Goal: Information Seeking & Learning: Learn about a topic

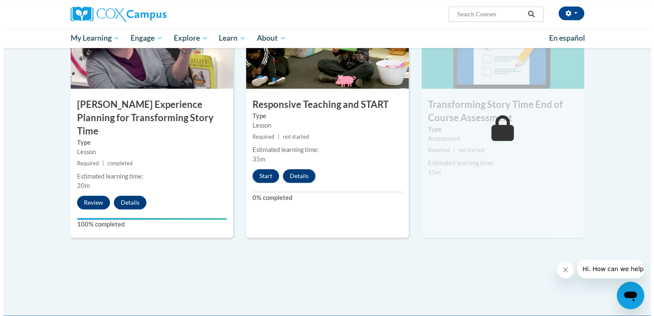
scroll to position [615, 0]
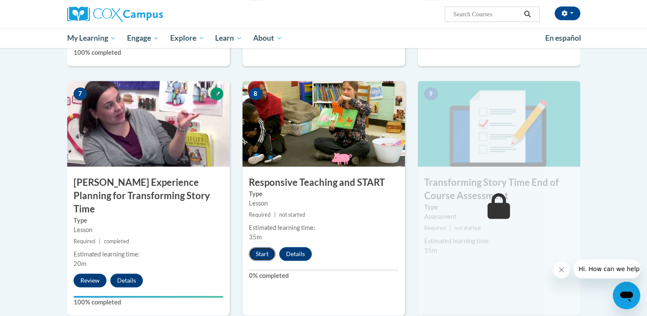
click at [266, 254] on button "Start" at bounding box center [262, 254] width 27 height 14
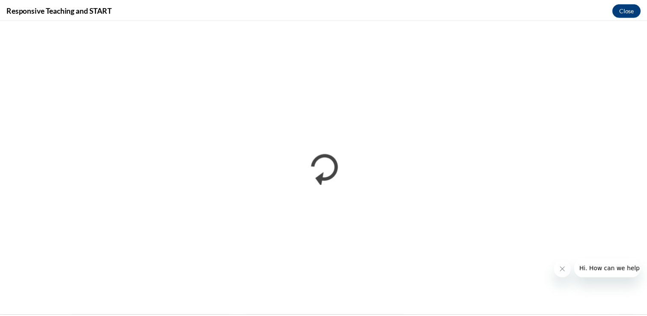
scroll to position [0, 0]
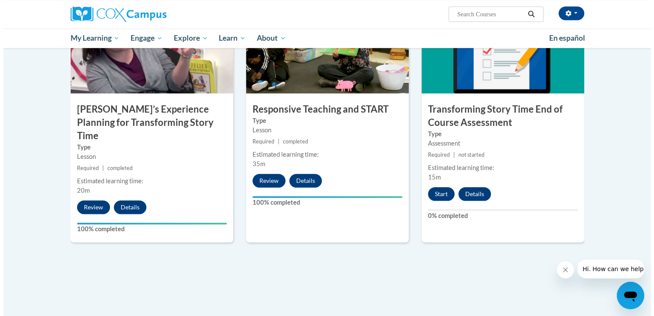
scroll to position [686, 0]
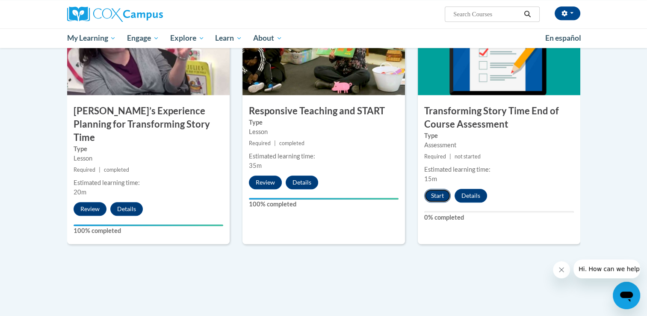
click at [440, 193] on button "Start" at bounding box center [438, 196] width 27 height 14
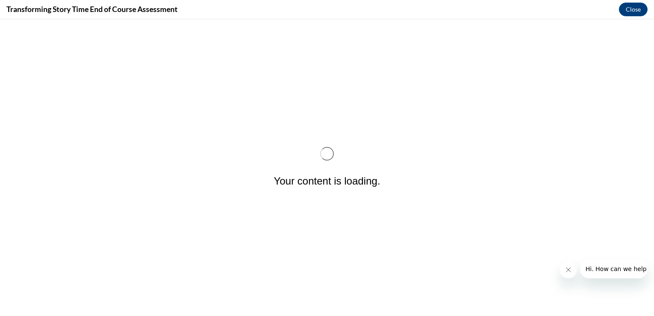
scroll to position [0, 0]
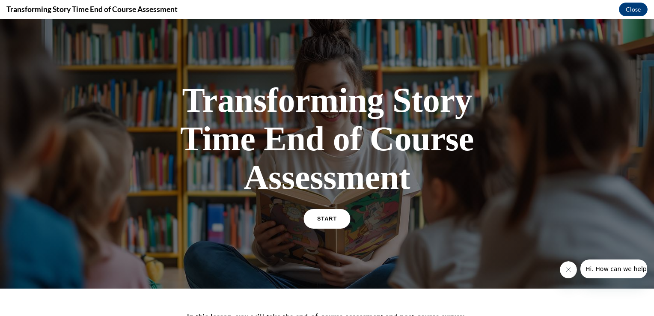
click at [312, 211] on link "START" at bounding box center [326, 219] width 47 height 20
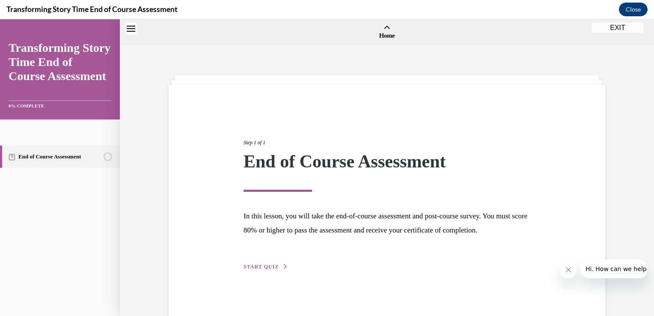
scroll to position [27, 0]
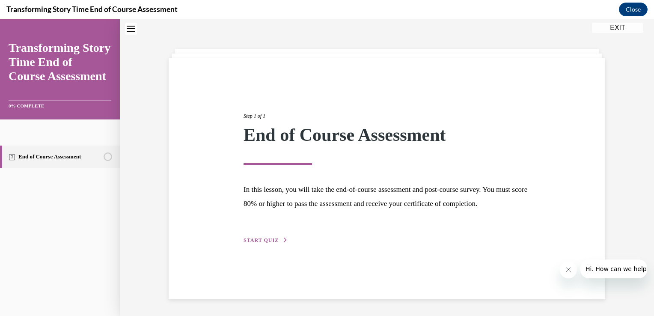
click at [270, 243] on span "START QUIZ" at bounding box center [260, 240] width 35 height 6
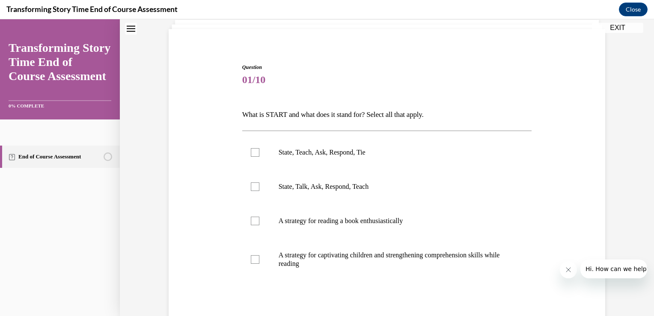
scroll to position [55, 0]
click at [251, 156] on div at bounding box center [255, 153] width 9 height 9
click at [251, 156] on input "State, Teach, Ask, Respond, Tie" at bounding box center [255, 153] width 9 height 9
checkbox input "true"
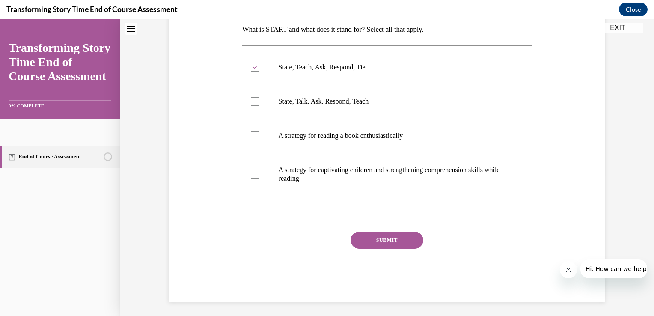
click at [401, 242] on button "SUBMIT" at bounding box center [386, 240] width 73 height 17
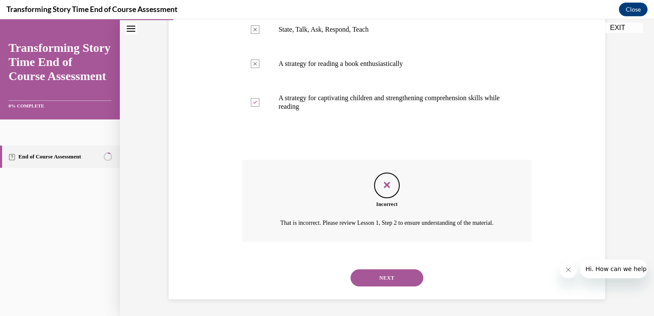
scroll to position [223, 0]
click at [395, 279] on button "NEXT" at bounding box center [386, 277] width 73 height 17
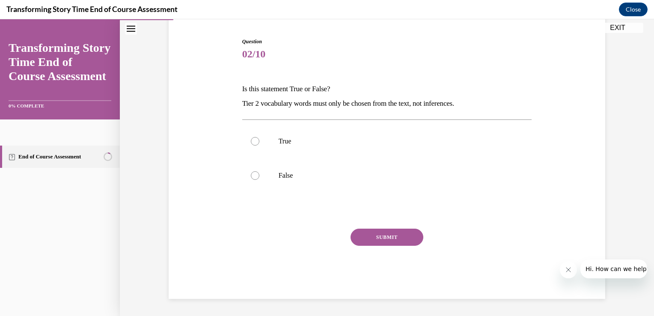
scroll to position [81, 0]
click at [254, 180] on label "False" at bounding box center [387, 176] width 290 height 34
click at [254, 180] on input "False" at bounding box center [255, 176] width 9 height 9
radio input "true"
click at [395, 237] on button "SUBMIT" at bounding box center [386, 237] width 73 height 17
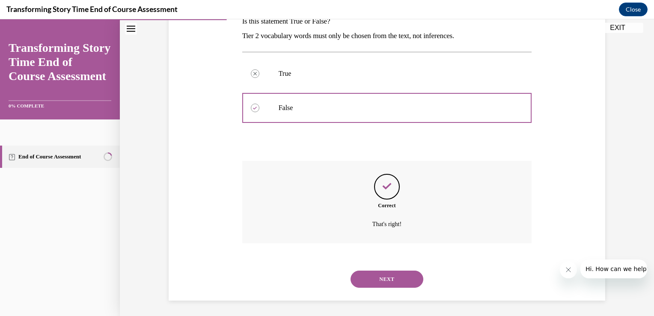
scroll to position [150, 0]
click at [410, 281] on button "NEXT" at bounding box center [386, 277] width 73 height 17
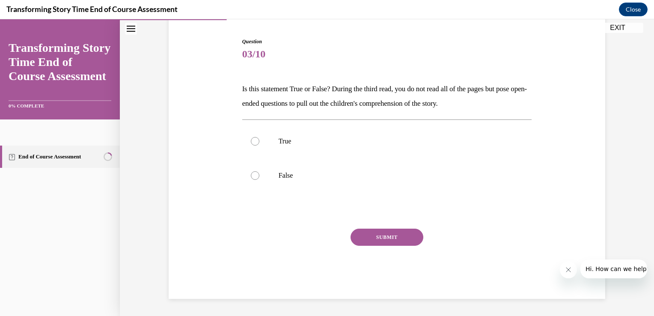
scroll to position [81, 0]
click at [279, 142] on p "True" at bounding box center [395, 141] width 232 height 9
click at [259, 142] on input "True" at bounding box center [255, 141] width 9 height 9
radio input "true"
click at [385, 237] on button "SUBMIT" at bounding box center [386, 237] width 73 height 17
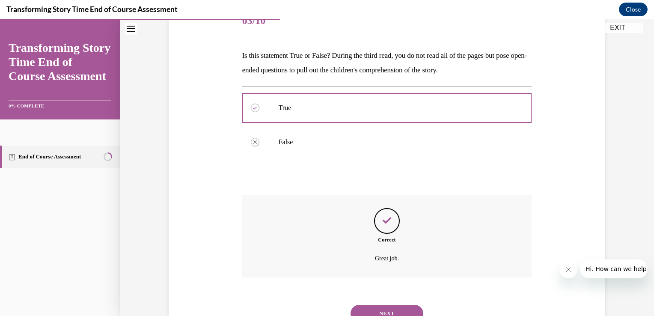
scroll to position [150, 0]
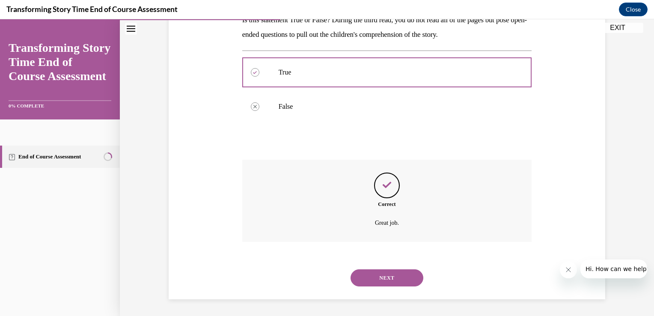
click at [395, 280] on button "NEXT" at bounding box center [386, 277] width 73 height 17
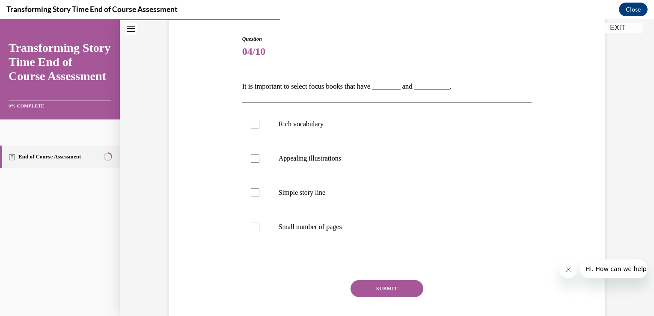
scroll to position [80, 0]
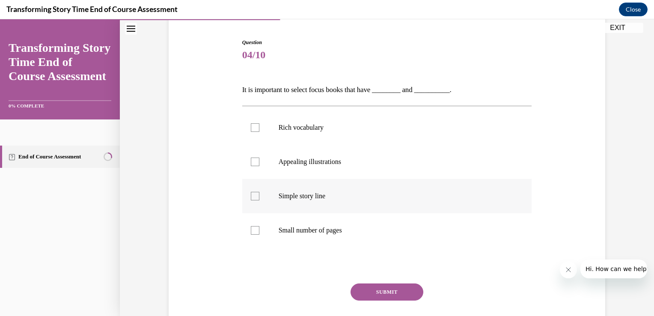
click at [255, 197] on div at bounding box center [255, 196] width 9 height 9
click at [255, 197] on input "Simple story line" at bounding box center [255, 196] width 9 height 9
checkbox input "true"
click at [254, 130] on div at bounding box center [255, 127] width 9 height 9
click at [254, 130] on input "Rich vocabulary" at bounding box center [255, 127] width 9 height 9
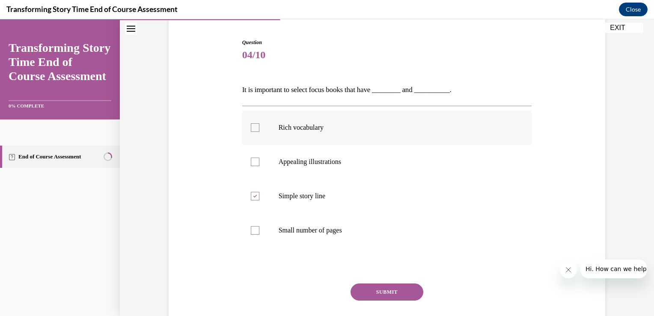
checkbox input "true"
click at [396, 293] on button "SUBMIT" at bounding box center [386, 291] width 73 height 17
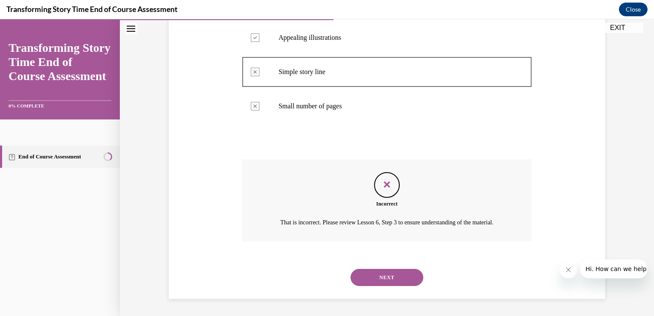
scroll to position [210, 0]
click at [395, 283] on button "NEXT" at bounding box center [386, 277] width 73 height 17
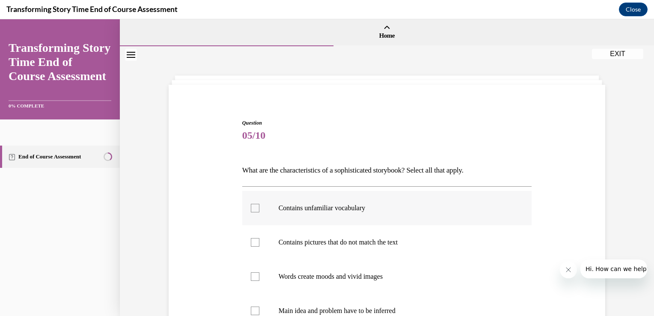
click at [359, 216] on label "Contains unfamiliar vocabulary" at bounding box center [387, 208] width 290 height 34
click at [259, 212] on input "Contains unfamiliar vocabulary" at bounding box center [255, 208] width 9 height 9
checkbox input "true"
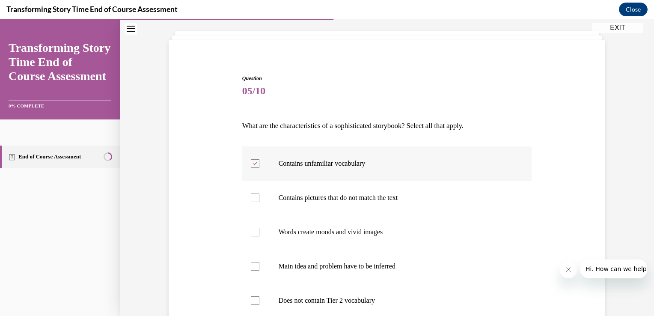
scroll to position [49, 0]
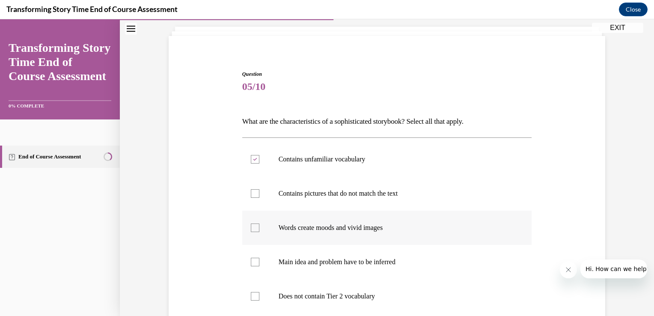
click at [377, 229] on p "Words create moods and vivid images" at bounding box center [395, 227] width 232 height 9
click at [259, 229] on input "Words create moods and vivid images" at bounding box center [255, 227] width 9 height 9
checkbox input "true"
click at [378, 270] on label "Main idea and problem have to be inferred" at bounding box center [387, 262] width 290 height 34
click at [259, 266] on input "Main idea and problem have to be inferred" at bounding box center [255, 262] width 9 height 9
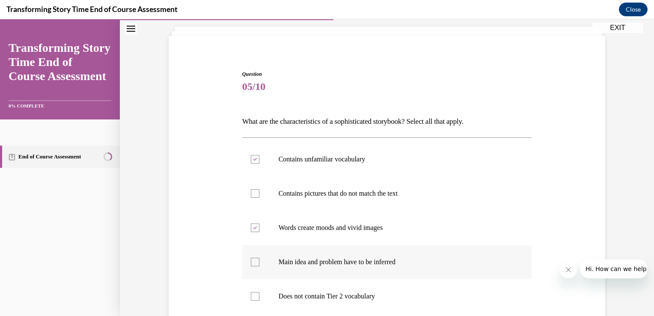
checkbox input "true"
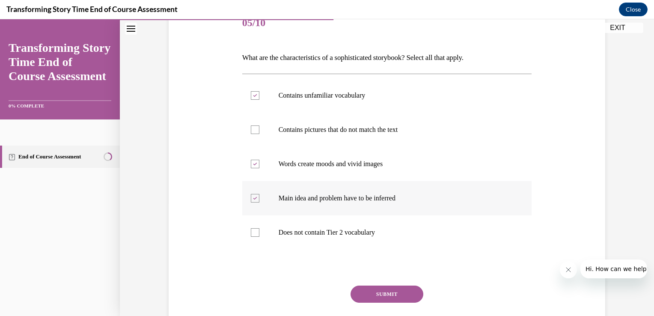
scroll to position [113, 0]
click at [396, 296] on button "SUBMIT" at bounding box center [386, 293] width 73 height 17
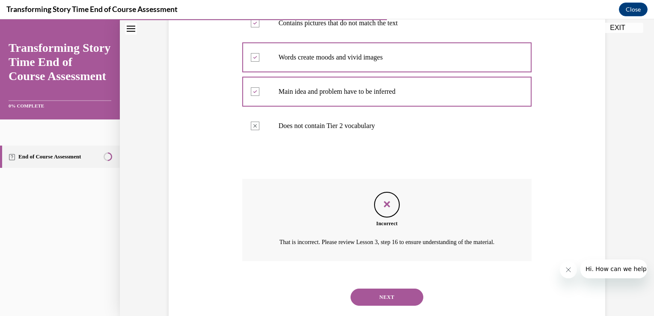
scroll to position [248, 0]
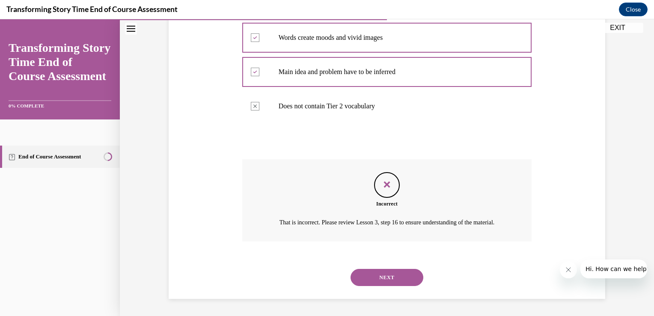
click at [397, 281] on button "NEXT" at bounding box center [386, 277] width 73 height 17
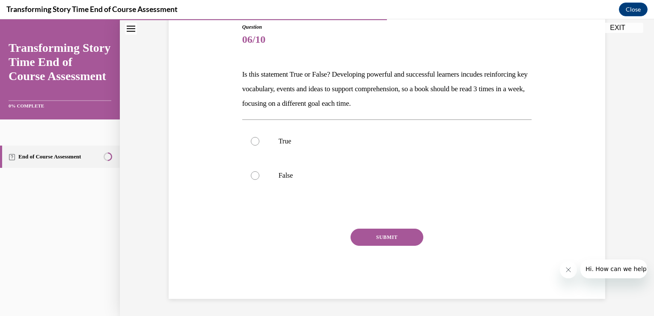
scroll to position [95, 0]
click at [254, 137] on label "True" at bounding box center [387, 142] width 290 height 34
click at [254, 138] on input "True" at bounding box center [255, 142] width 9 height 9
radio input "true"
click at [385, 237] on button "SUBMIT" at bounding box center [386, 237] width 73 height 17
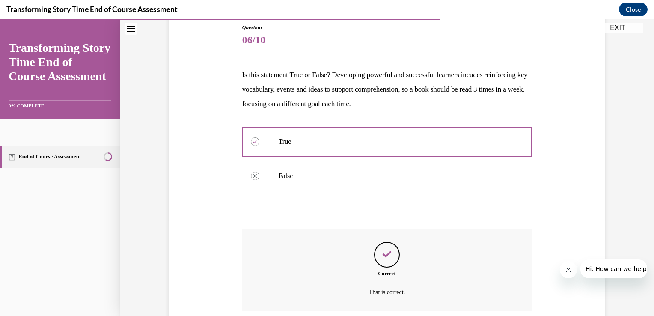
scroll to position [164, 0]
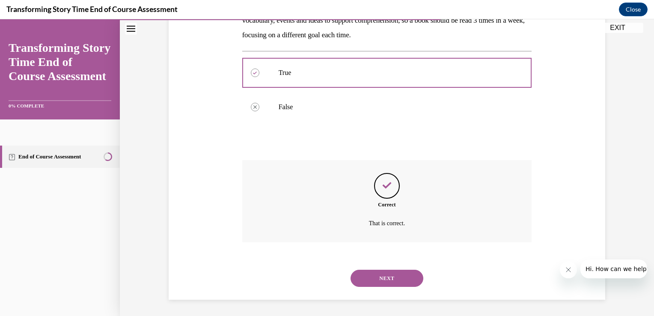
click at [379, 282] on button "NEXT" at bounding box center [386, 278] width 73 height 17
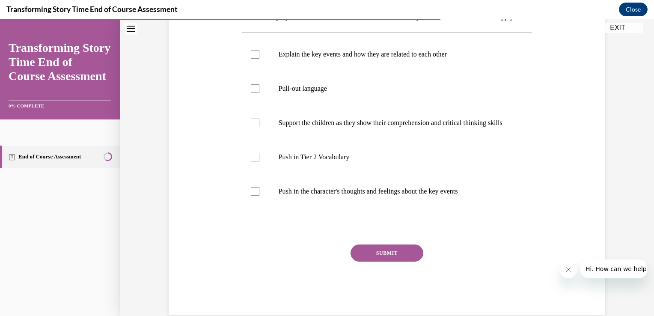
scroll to position [157, 0]
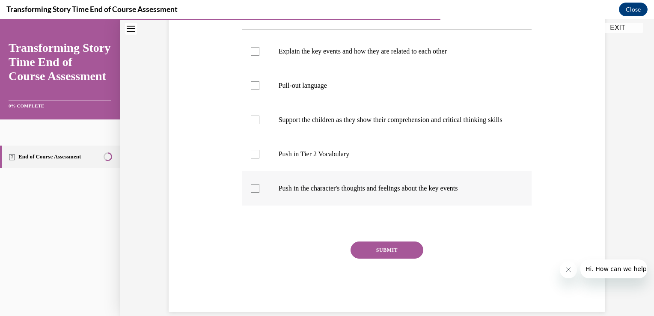
click at [433, 205] on label "Push in the character's thoughts and feelings about the key events" at bounding box center [387, 188] width 290 height 34
click at [259, 193] on input "Push in the character's thoughts and feelings about the key events" at bounding box center [255, 188] width 9 height 9
checkbox input "true"
click at [430, 171] on label "Push in Tier 2 Vocabulary" at bounding box center [387, 154] width 290 height 34
click at [259, 158] on input "Push in Tier 2 Vocabulary" at bounding box center [255, 154] width 9 height 9
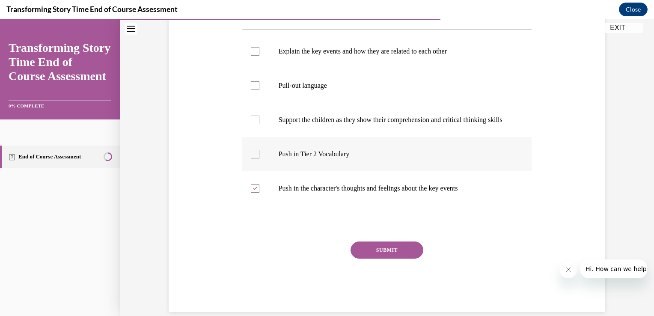
checkbox input "true"
click at [442, 137] on label "Support the children as they show their comprehension and critical thinking ski…" at bounding box center [387, 120] width 290 height 34
click at [259, 124] on input "Support the children as they show their comprehension and critical thinking ski…" at bounding box center [255, 120] width 9 height 9
checkbox input "true"
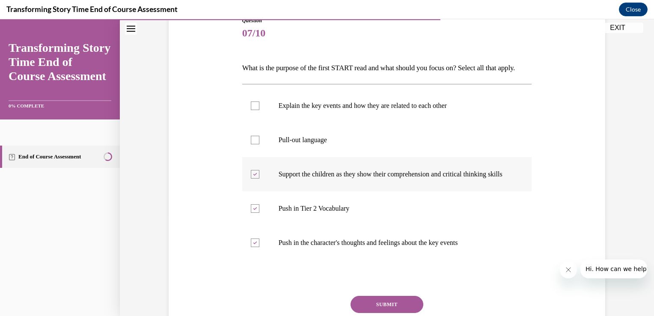
scroll to position [102, 0]
click at [442, 157] on label "Pull-out language" at bounding box center [387, 140] width 290 height 34
click at [259, 145] on input "Pull-out language" at bounding box center [255, 140] width 9 height 9
checkbox input "true"
click at [448, 123] on label "Explain the key events and how they are related to each other" at bounding box center [387, 106] width 290 height 34
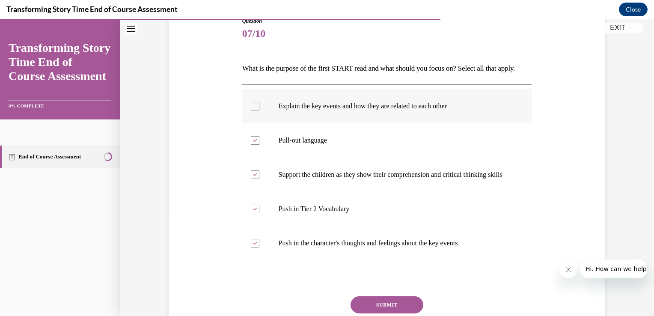
click at [259, 110] on input "Explain the key events and how they are related to each other" at bounding box center [255, 106] width 9 height 9
checkbox input "true"
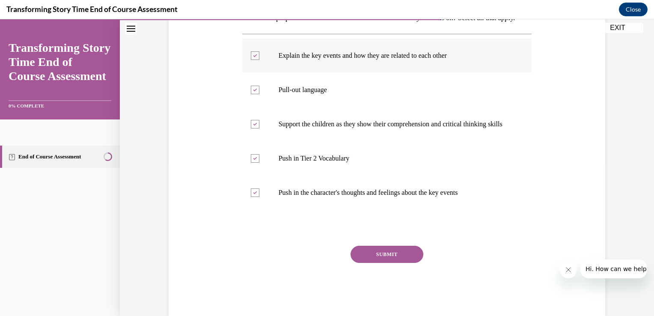
scroll to position [157, 0]
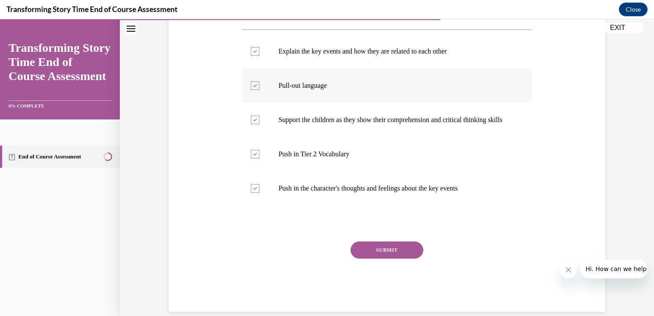
click at [447, 103] on label "Pull-out language" at bounding box center [387, 85] width 290 height 34
click at [259, 90] on input "Pull-out language" at bounding box center [255, 85] width 9 height 9
checkbox input "false"
click at [407, 258] on button "SUBMIT" at bounding box center [386, 249] width 73 height 17
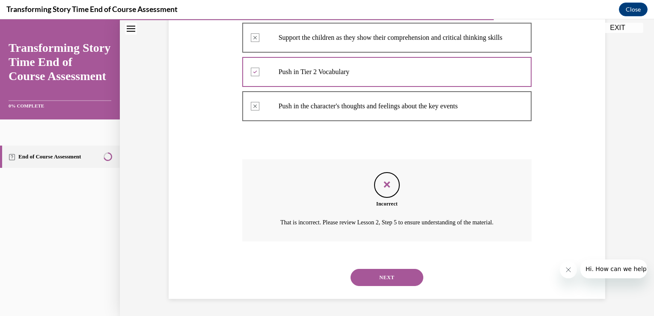
scroll to position [272, 0]
click at [404, 281] on button "NEXT" at bounding box center [386, 277] width 73 height 17
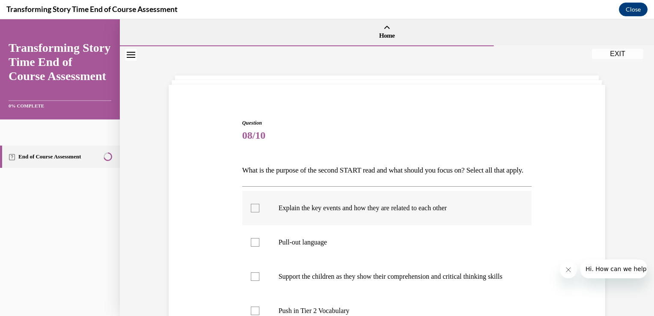
click at [440, 212] on p "Explain the key events and how they are related to each other" at bounding box center [395, 208] width 232 height 9
click at [259, 212] on input "Explain the key events and how they are related to each other" at bounding box center [255, 208] width 9 height 9
checkbox input "true"
click at [462, 259] on label "Pull-out language" at bounding box center [387, 242] width 290 height 34
click at [259, 246] on input "Pull-out language" at bounding box center [255, 242] width 9 height 9
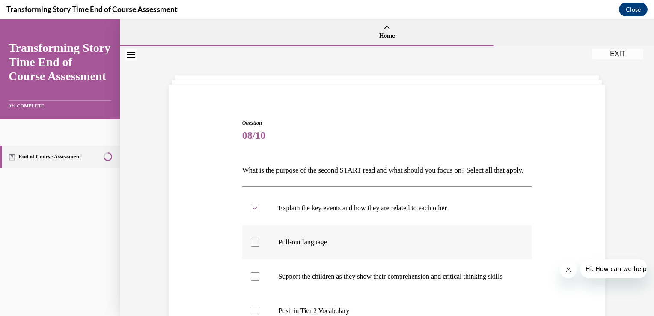
checkbox input "true"
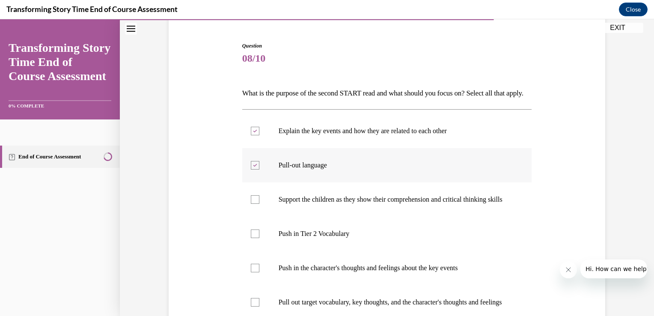
scroll to position [90, 0]
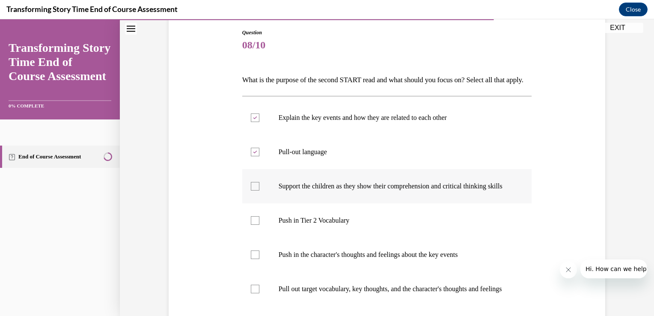
click at [490, 190] on p "Support the children as they show their comprehension and critical thinking ski…" at bounding box center [395, 186] width 232 height 9
click at [259, 190] on input "Support the children as they show their comprehension and critical thinking ski…" at bounding box center [255, 186] width 9 height 9
checkbox input "true"
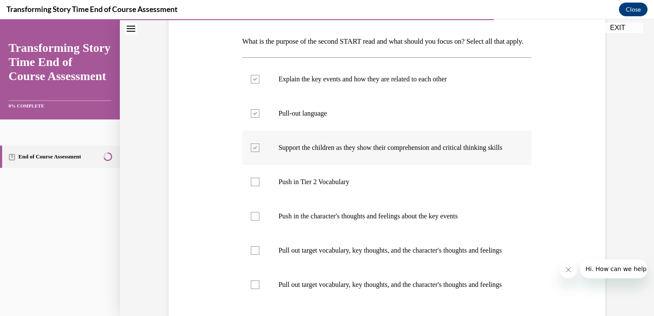
scroll to position [130, 0]
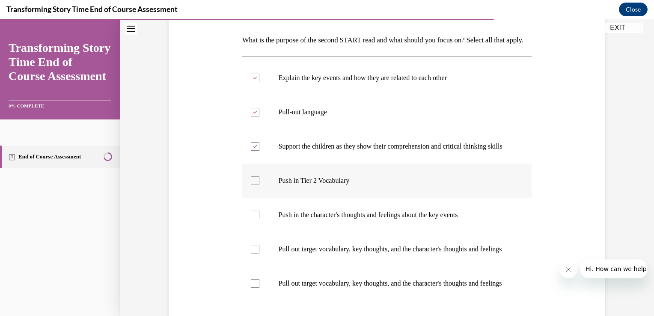
click at [496, 198] on label "Push in Tier 2 Vocabulary" at bounding box center [387, 180] width 290 height 34
click at [259, 185] on input "Push in Tier 2 Vocabulary" at bounding box center [255, 180] width 9 height 9
checkbox input "true"
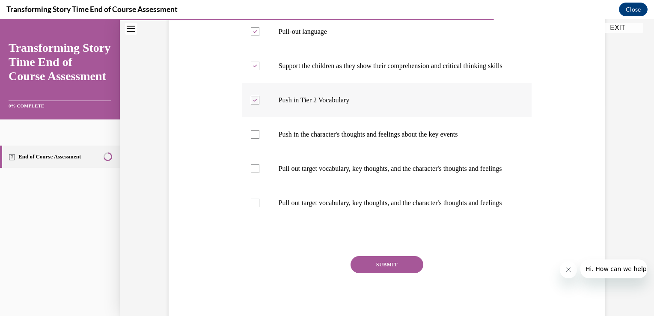
scroll to position [216, 0]
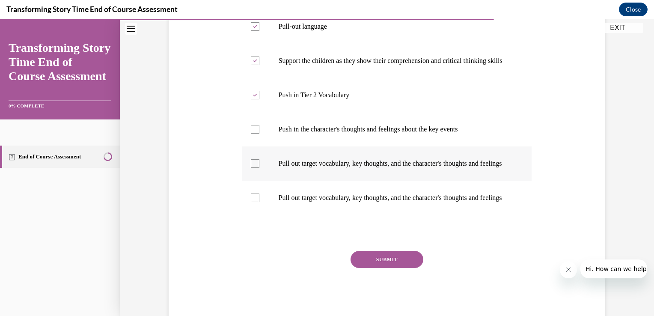
click at [505, 181] on label "Pull out target vocabulary, key thoughts, and the character's thoughts and feel…" at bounding box center [387, 163] width 290 height 34
click at [259, 168] on input "Pull out target vocabulary, key thoughts, and the character's thoughts and feel…" at bounding box center [255, 163] width 9 height 9
checkbox input "true"
click at [496, 202] on p "Pull out target vocabulary, key thoughts, and the character's thoughts and feel…" at bounding box center [395, 197] width 232 height 9
click at [259, 202] on input "Pull out target vocabulary, key thoughts, and the character's thoughts and feel…" at bounding box center [255, 197] width 9 height 9
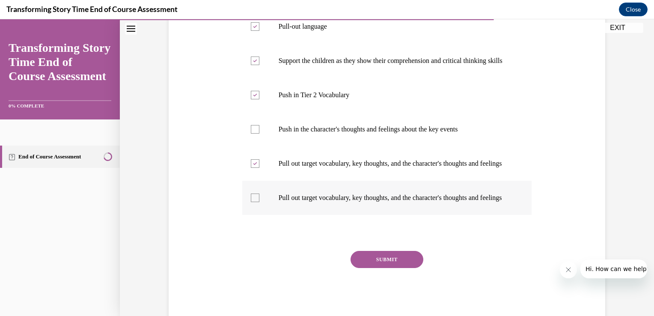
checkbox input "true"
click at [401, 268] on button "SUBMIT" at bounding box center [386, 259] width 73 height 17
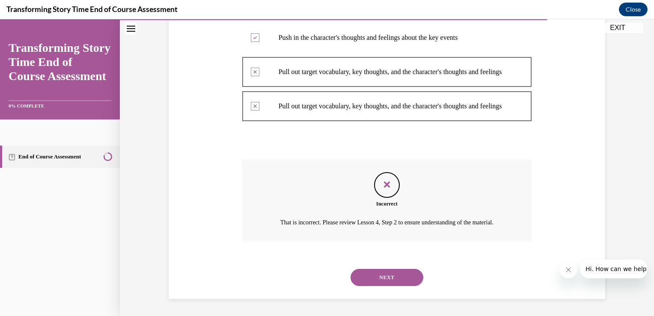
scroll to position [331, 0]
click at [408, 286] on button "NEXT" at bounding box center [386, 277] width 73 height 17
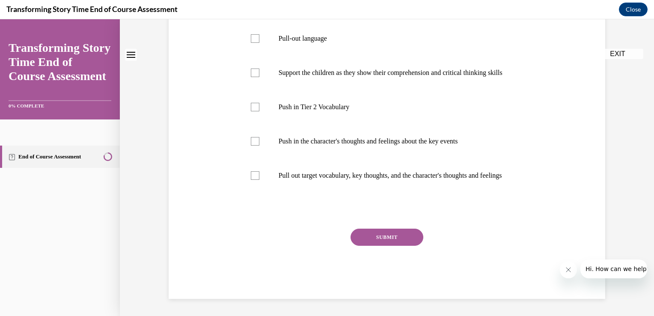
scroll to position [0, 0]
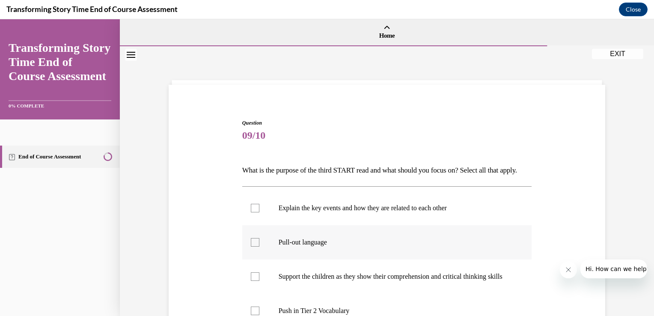
click at [440, 259] on label "Pull-out language" at bounding box center [387, 242] width 290 height 34
click at [259, 246] on input "Pull-out language" at bounding box center [255, 242] width 9 height 9
checkbox input "true"
click at [450, 286] on label "Support the children as they show their comprehension and critical thinking ski…" at bounding box center [387, 276] width 290 height 34
click at [259, 281] on input "Support the children as they show their comprehension and critical thinking ski…" at bounding box center [255, 276] width 9 height 9
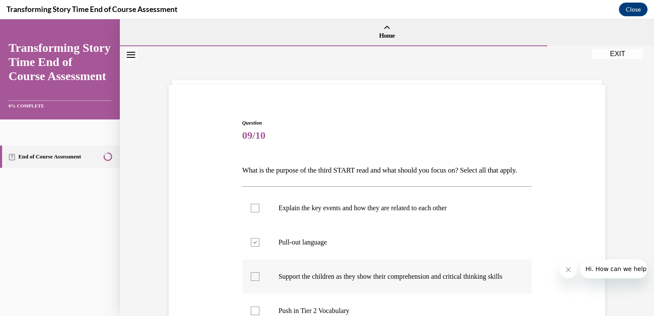
checkbox input "true"
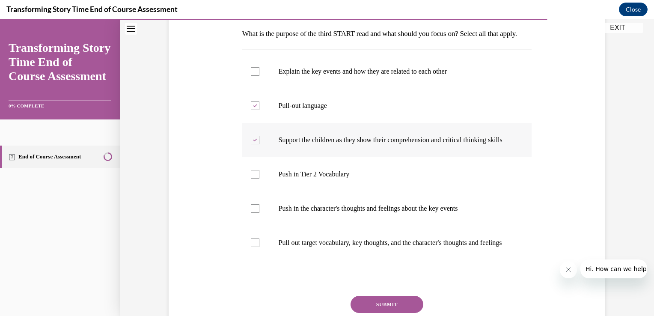
scroll to position [143, 0]
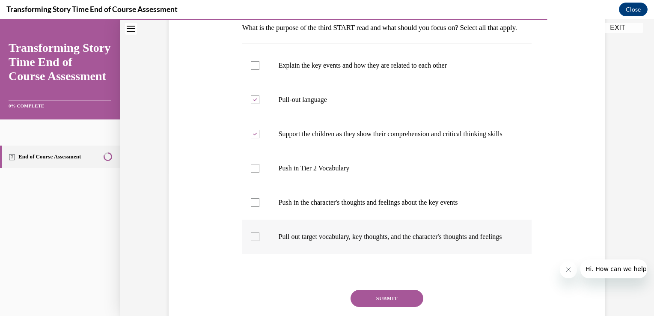
click at [473, 241] on p "Pull out target vocabulary, key thoughts, and the character's thoughts and feel…" at bounding box center [395, 236] width 232 height 9
click at [259, 241] on input "Pull out target vocabulary, key thoughts, and the character's thoughts and feel…" at bounding box center [255, 236] width 9 height 9
checkbox input "true"
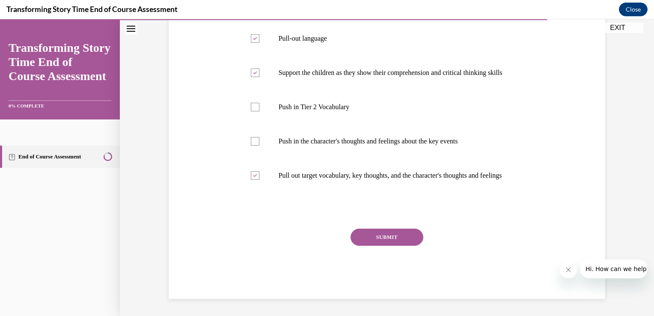
click at [397, 239] on button "SUBMIT" at bounding box center [386, 237] width 73 height 17
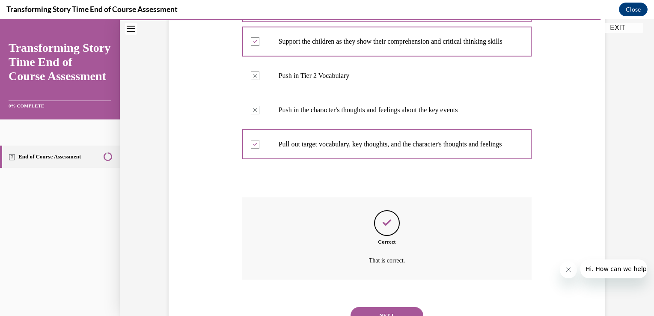
scroll to position [304, 0]
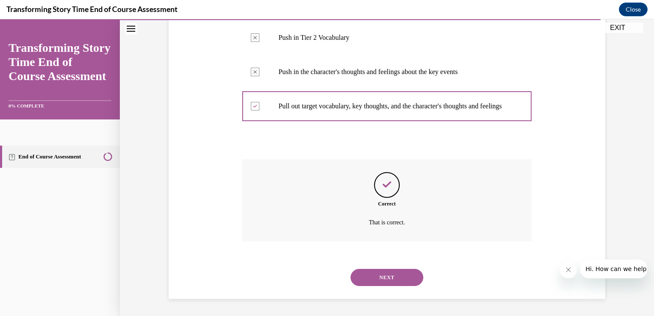
click at [404, 279] on button "NEXT" at bounding box center [386, 277] width 73 height 17
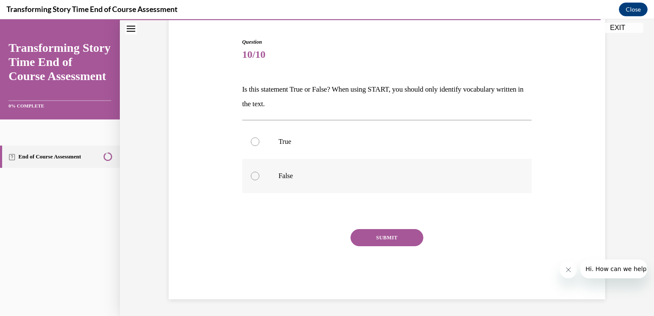
click at [277, 180] on label "False" at bounding box center [387, 176] width 290 height 34
click at [259, 180] on input "False" at bounding box center [255, 176] width 9 height 9
radio input "true"
click at [378, 240] on button "SUBMIT" at bounding box center [386, 237] width 73 height 17
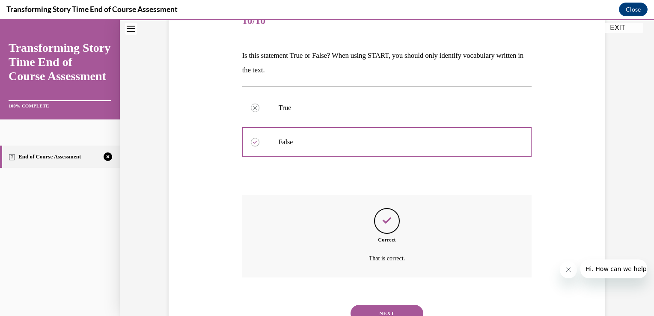
scroll to position [150, 0]
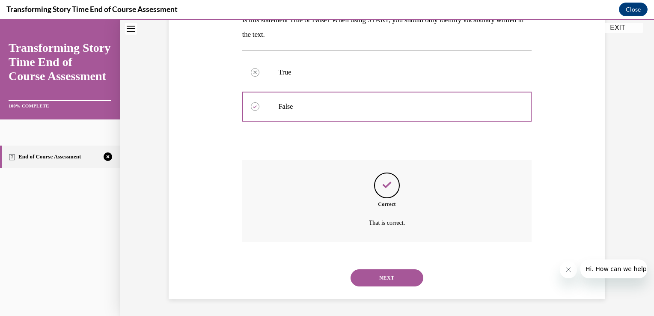
click at [395, 280] on button "NEXT" at bounding box center [386, 277] width 73 height 17
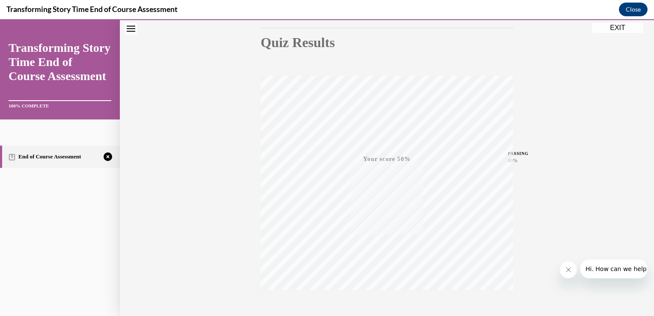
scroll to position [142, 0]
click at [387, 265] on icon "button" at bounding box center [387, 263] width 30 height 9
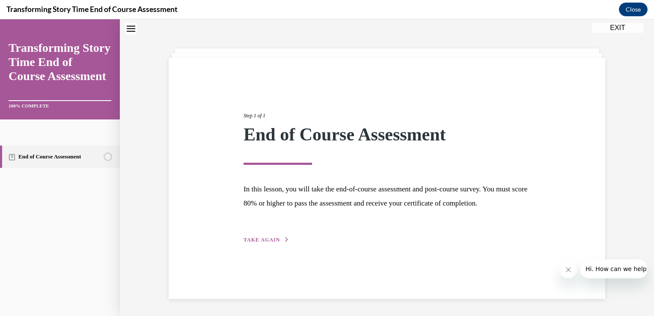
click at [270, 243] on span "TAKE AGAIN" at bounding box center [261, 240] width 36 height 6
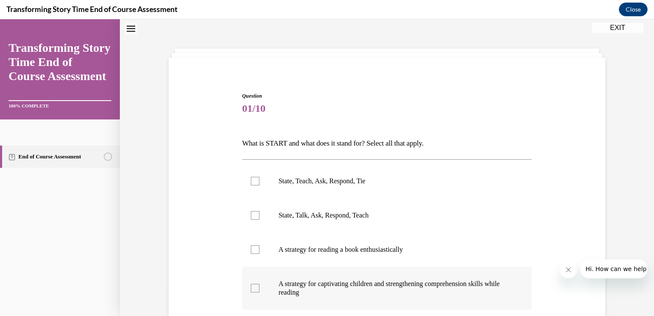
click at [411, 284] on p "A strategy for captivating children and strengthening comprehension skills whil…" at bounding box center [395, 287] width 232 height 17
click at [259, 284] on input "A strategy for captivating children and strengthening comprehension skills whil…" at bounding box center [255, 288] width 9 height 9
checkbox input "true"
click at [356, 187] on label "State, Teach, Ask, Respond, Tie" at bounding box center [387, 181] width 290 height 34
click at [259, 185] on input "State, Teach, Ask, Respond, Tie" at bounding box center [255, 181] width 9 height 9
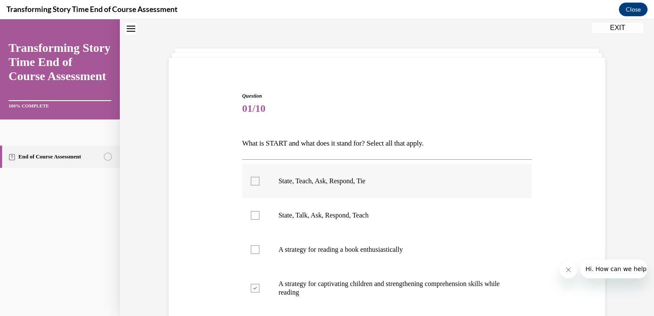
checkbox input "true"
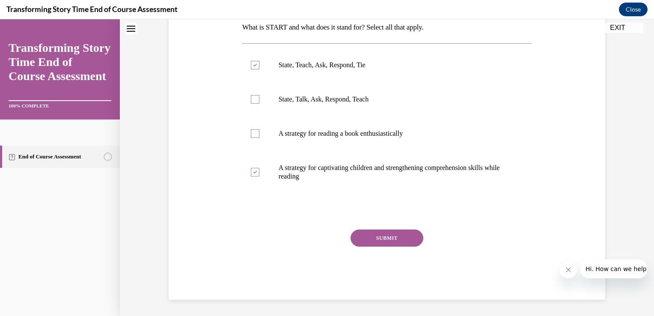
click at [396, 241] on button "SUBMIT" at bounding box center [386, 237] width 73 height 17
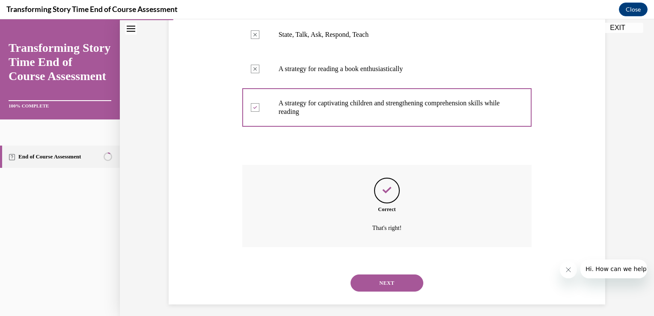
scroll to position [212, 0]
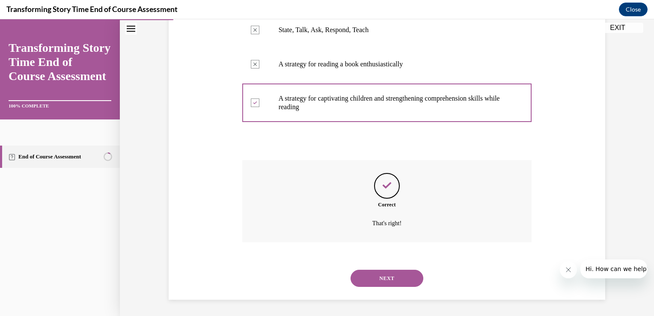
click at [407, 282] on button "NEXT" at bounding box center [386, 278] width 73 height 17
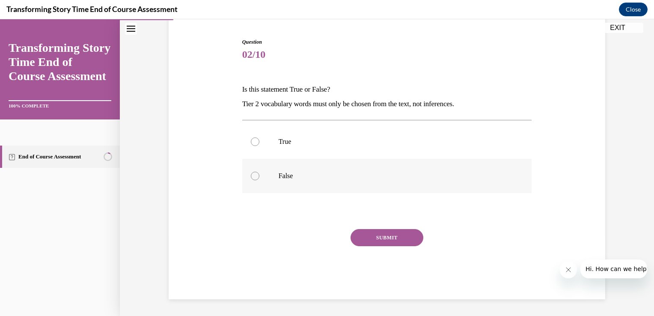
click at [285, 183] on label "False" at bounding box center [387, 176] width 290 height 34
click at [259, 180] on input "False" at bounding box center [255, 176] width 9 height 9
radio input "true"
click at [389, 237] on button "SUBMIT" at bounding box center [386, 237] width 73 height 17
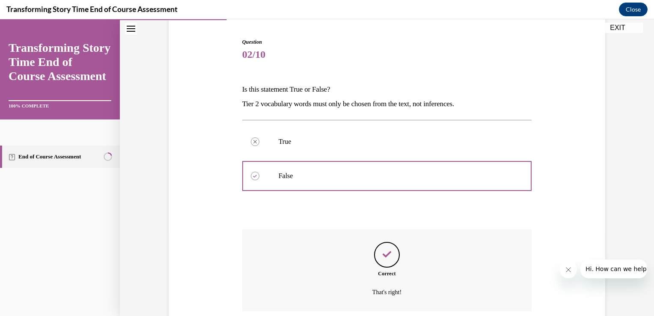
scroll to position [150, 0]
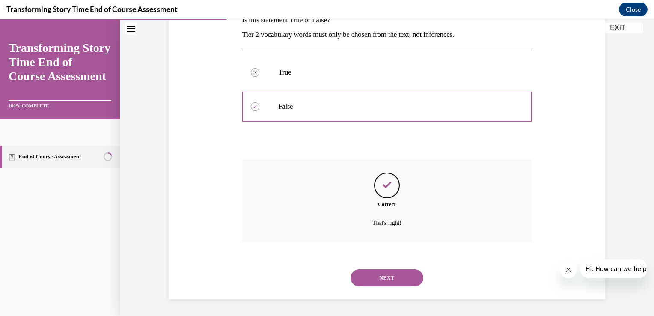
click at [380, 277] on button "NEXT" at bounding box center [386, 277] width 73 height 17
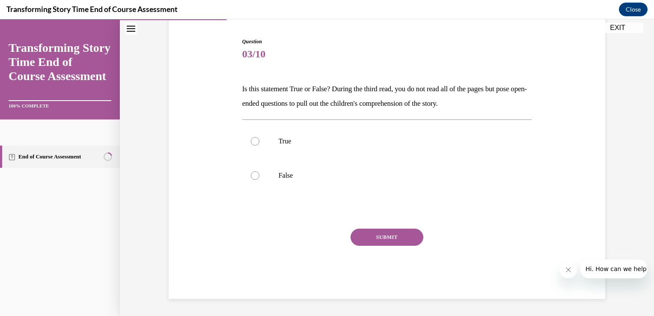
scroll to position [81, 0]
click at [310, 147] on label "True" at bounding box center [387, 142] width 290 height 34
click at [259, 146] on input "True" at bounding box center [255, 141] width 9 height 9
radio input "true"
click at [407, 241] on button "SUBMIT" at bounding box center [386, 237] width 73 height 17
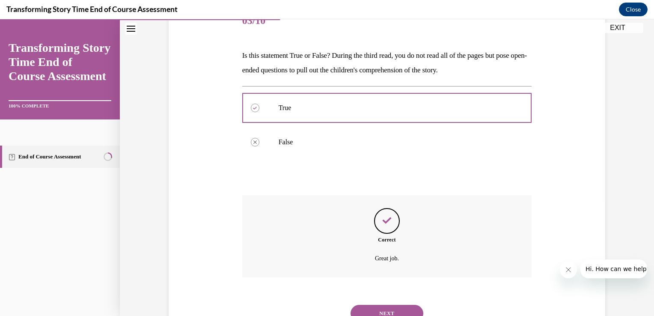
scroll to position [150, 0]
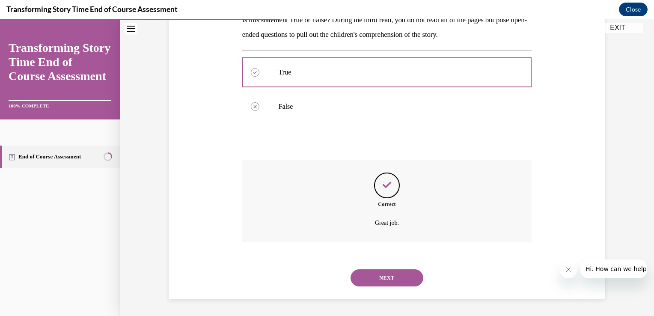
click at [406, 279] on button "NEXT" at bounding box center [386, 277] width 73 height 17
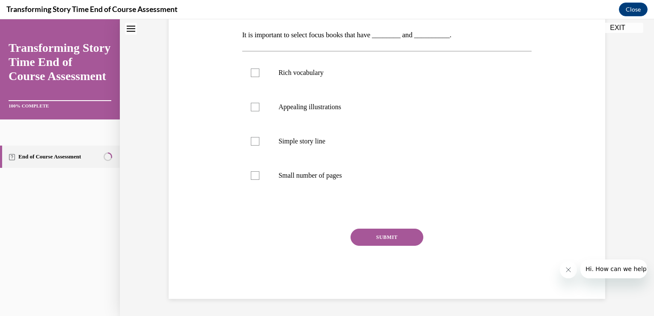
scroll to position [0, 0]
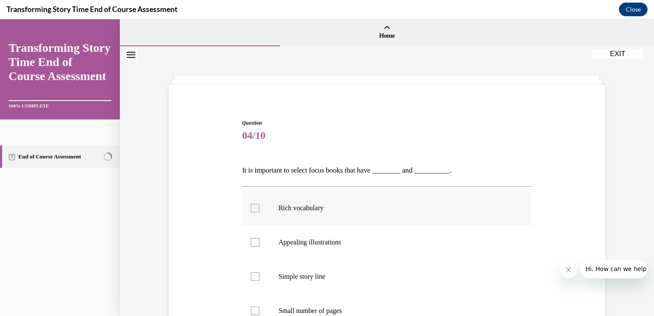
click at [327, 212] on label "Rich vocabulary" at bounding box center [387, 208] width 290 height 34
click at [259, 212] on input "Rich vocabulary" at bounding box center [255, 208] width 9 height 9
checkbox input "true"
click at [331, 279] on p "Simple story line" at bounding box center [395, 276] width 232 height 9
click at [259, 279] on input "Simple story line" at bounding box center [255, 276] width 9 height 9
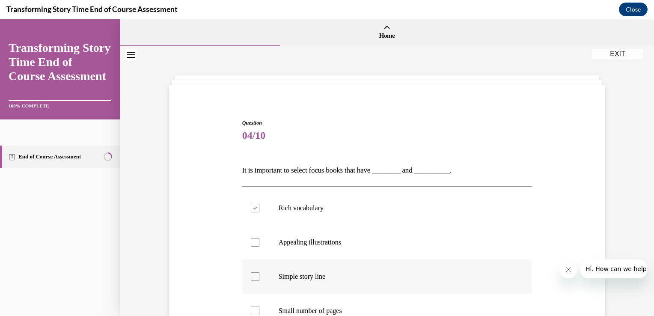
checkbox input "true"
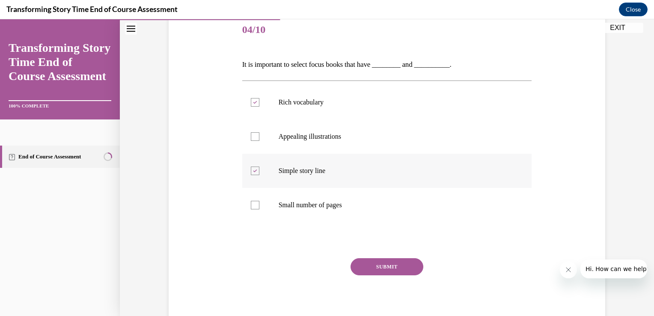
scroll to position [107, 0]
click at [397, 267] on button "SUBMIT" at bounding box center [386, 265] width 73 height 17
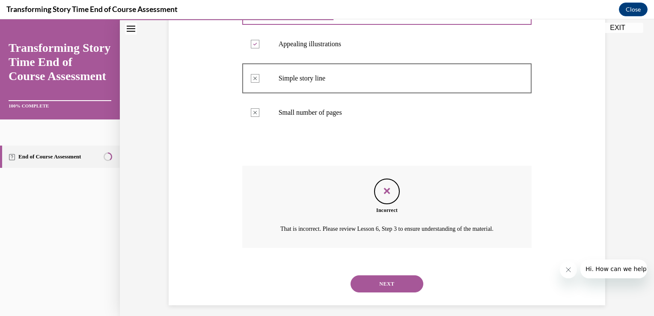
scroll to position [199, 0]
click at [406, 292] on button "NEXT" at bounding box center [386, 283] width 73 height 17
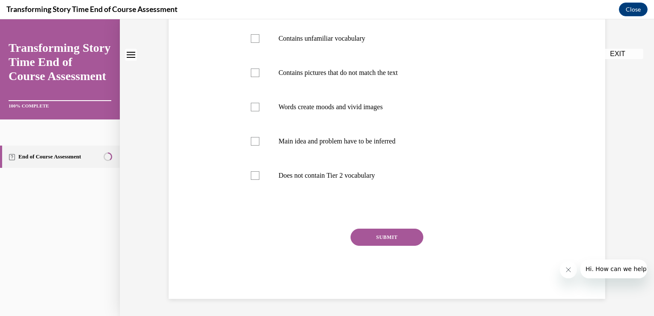
scroll to position [0, 0]
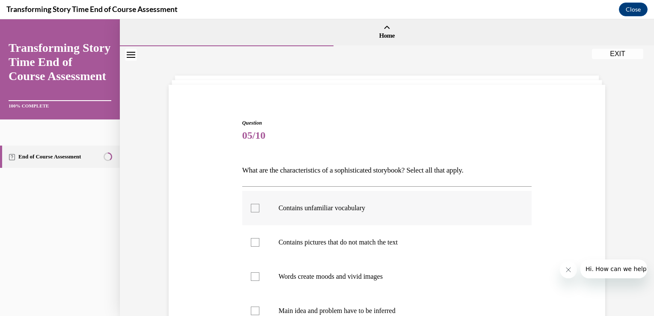
click at [397, 211] on p "Contains unfamiliar vocabulary" at bounding box center [395, 208] width 232 height 9
click at [259, 211] on input "Contains unfamiliar vocabulary" at bounding box center [255, 208] width 9 height 9
checkbox input "true"
click at [440, 281] on label "Words create moods and vivid images" at bounding box center [387, 276] width 290 height 34
click at [259, 281] on input "Words create moods and vivid images" at bounding box center [255, 276] width 9 height 9
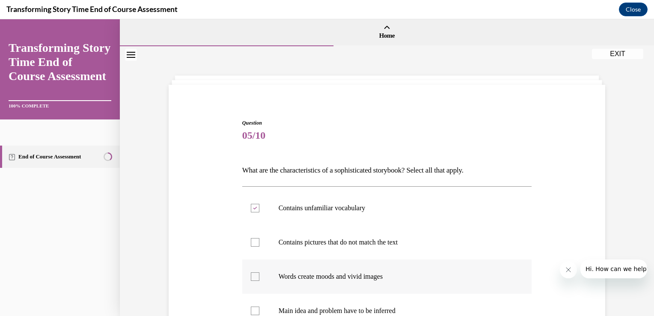
checkbox input "true"
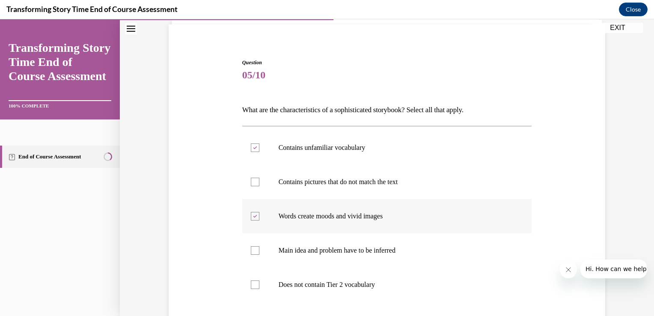
scroll to position [62, 0]
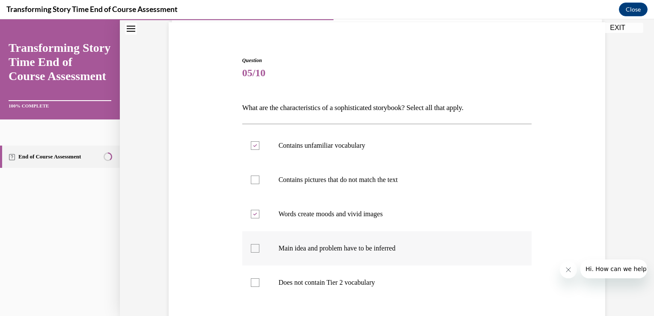
click at [424, 252] on p "Main idea and problem have to be inferred" at bounding box center [395, 248] width 232 height 9
click at [259, 252] on input "Main idea and problem have to be inferred" at bounding box center [255, 248] width 9 height 9
checkbox input "true"
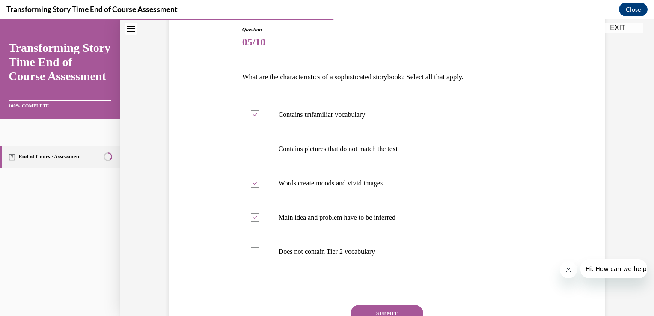
click at [401, 310] on button "SUBMIT" at bounding box center [386, 313] width 73 height 17
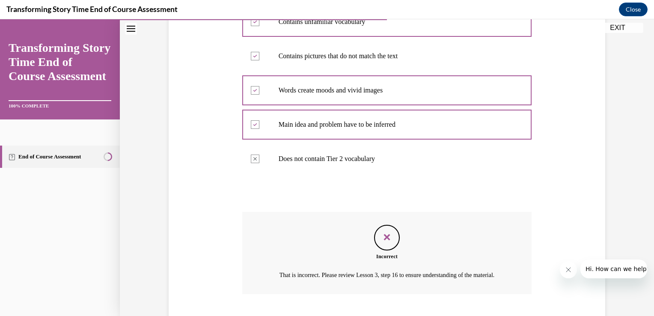
scroll to position [248, 0]
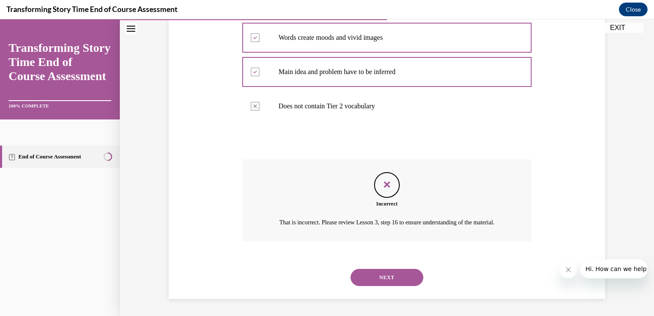
click at [407, 279] on button "NEXT" at bounding box center [386, 277] width 73 height 17
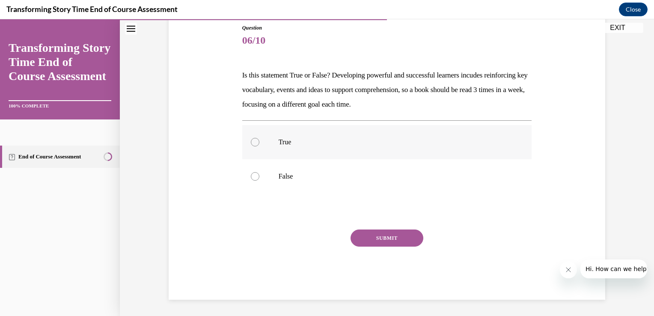
click at [286, 150] on label "True" at bounding box center [387, 142] width 290 height 34
click at [259, 146] on input "True" at bounding box center [255, 142] width 9 height 9
radio input "true"
click at [395, 240] on button "SUBMIT" at bounding box center [386, 237] width 73 height 17
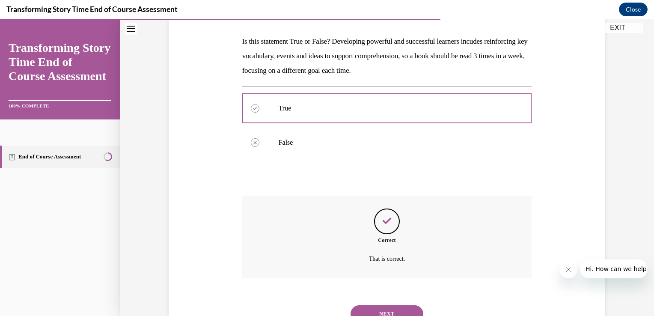
scroll to position [164, 0]
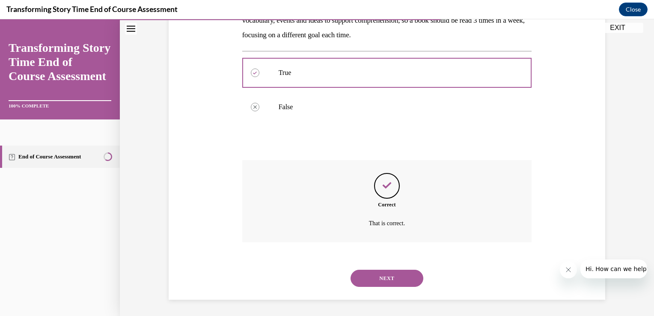
click at [406, 282] on button "NEXT" at bounding box center [386, 278] width 73 height 17
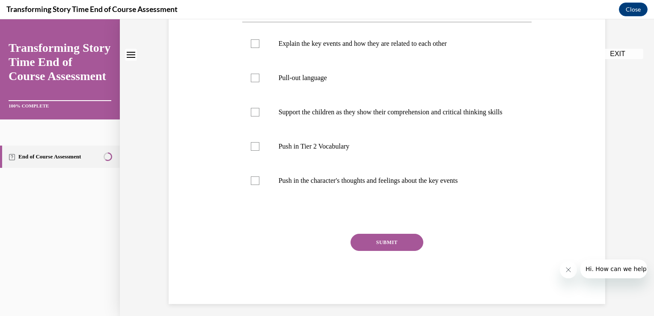
scroll to position [0, 0]
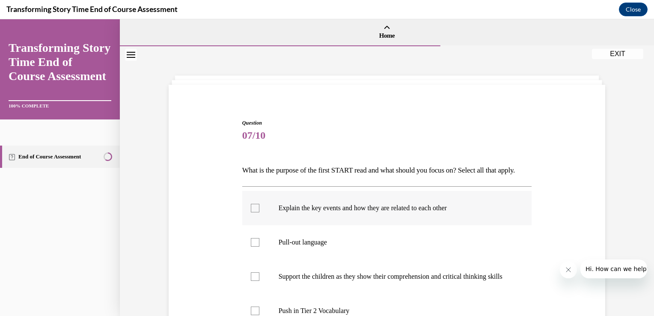
click at [406, 225] on label "Explain the key events and how they are related to each other" at bounding box center [387, 208] width 290 height 34
click at [259, 212] on input "Explain the key events and how they are related to each other" at bounding box center [255, 208] width 9 height 9
checkbox input "true"
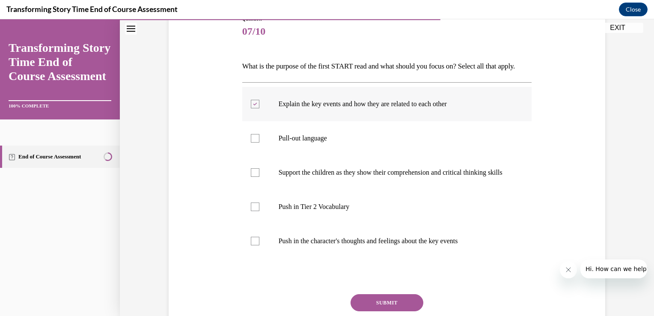
scroll to position [107, 0]
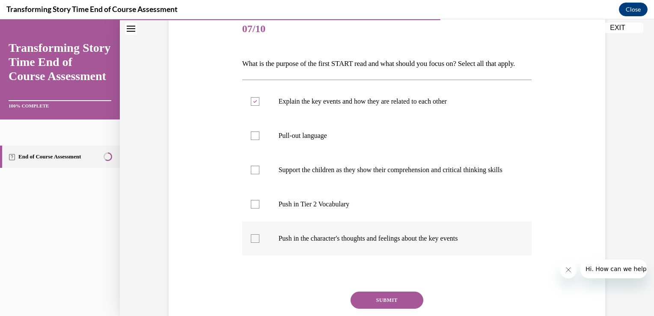
click at [436, 243] on p "Push in the character's thoughts and feelings about the key events" at bounding box center [395, 238] width 232 height 9
click at [259, 243] on input "Push in the character's thoughts and feelings about the key events" at bounding box center [255, 238] width 9 height 9
checkbox input "true"
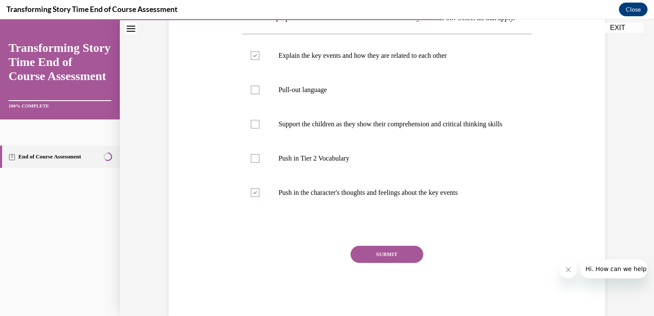
click at [398, 263] on button "SUBMIT" at bounding box center [386, 254] width 73 height 17
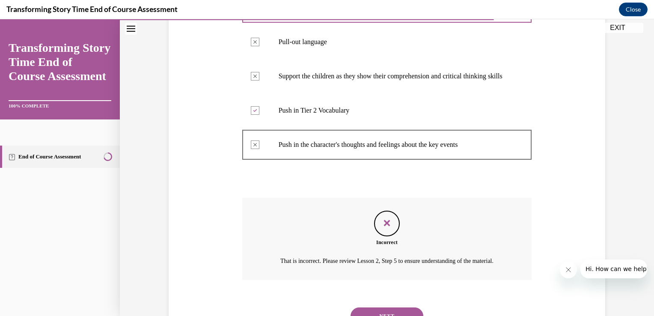
scroll to position [238, 0]
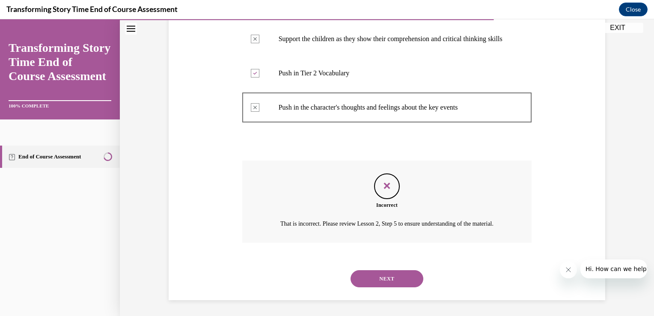
click at [409, 287] on button "NEXT" at bounding box center [386, 278] width 73 height 17
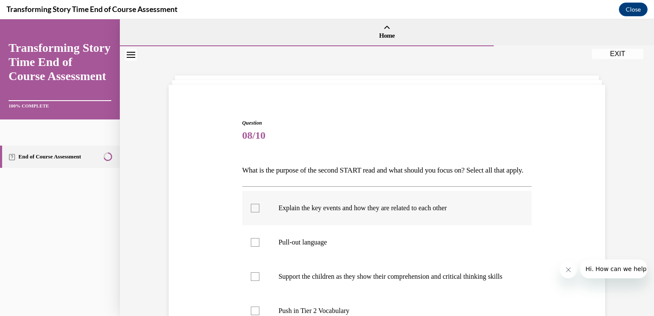
click at [445, 212] on p "Explain the key events and how they are related to each other" at bounding box center [395, 208] width 232 height 9
click at [259, 212] on input "Explain the key events and how they are related to each other" at bounding box center [255, 208] width 9 height 9
checkbox input "true"
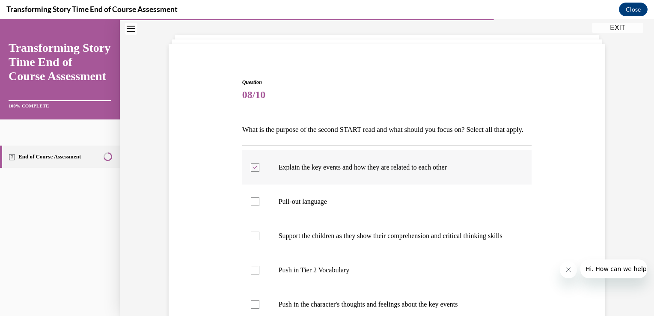
scroll to position [50, 0]
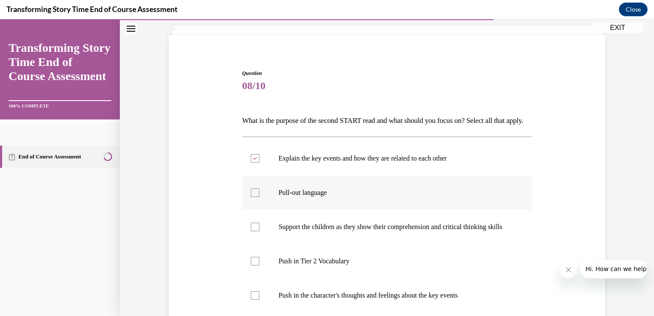
click at [428, 197] on p "Pull-out language" at bounding box center [395, 192] width 232 height 9
click at [259, 197] on input "Pull-out language" at bounding box center [255, 192] width 9 height 9
checkbox input "true"
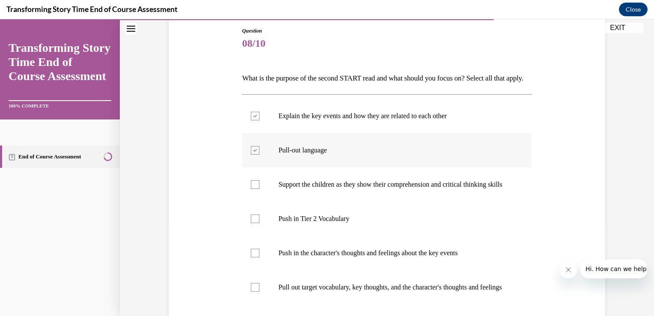
scroll to position [103, 0]
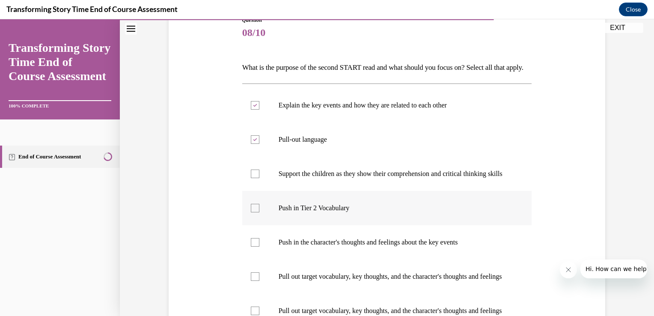
click at [425, 212] on p "Push in Tier 2 Vocabulary" at bounding box center [395, 208] width 232 height 9
click at [259, 212] on input "Push in Tier 2 Vocabulary" at bounding box center [255, 208] width 9 height 9
checkbox input "true"
click at [463, 246] on p "Push in the character's thoughts and feelings about the key events" at bounding box center [395, 242] width 232 height 9
click at [259, 246] on input "Push in the character's thoughts and feelings about the key events" at bounding box center [255, 242] width 9 height 9
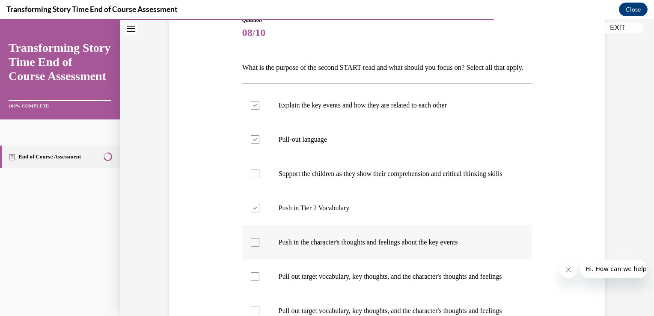
checkbox input "true"
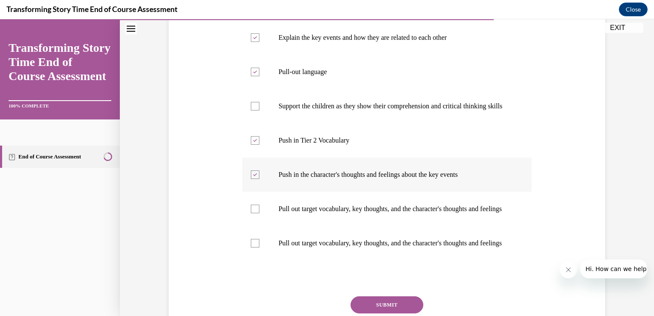
scroll to position [171, 0]
click at [478, 213] on p "Pull out target vocabulary, key thoughts, and the character's thoughts and feel…" at bounding box center [395, 208] width 232 height 9
click at [259, 213] on input "Pull out target vocabulary, key thoughts, and the character's thoughts and feel…" at bounding box center [255, 208] width 9 height 9
checkbox input "true"
click at [485, 247] on p "Pull out target vocabulary, key thoughts, and the character's thoughts and feel…" at bounding box center [395, 242] width 232 height 9
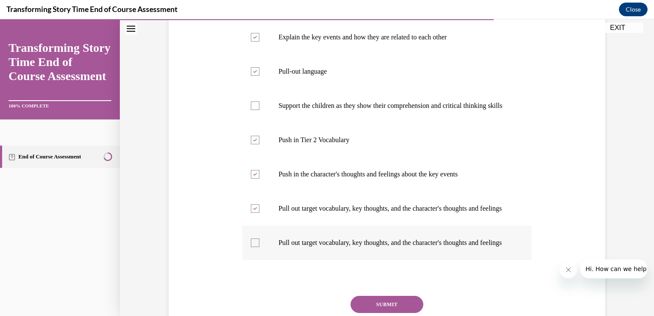
click at [259, 247] on input "Pull out target vocabulary, key thoughts, and the character's thoughts and feel…" at bounding box center [255, 242] width 9 height 9
checkbox input "true"
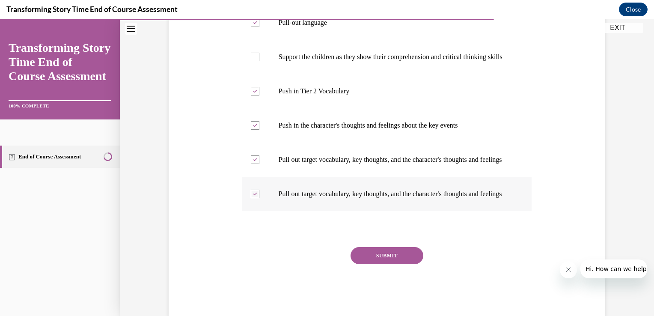
scroll to position [227, 0]
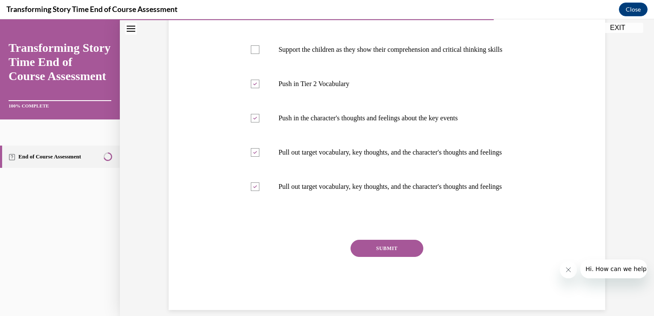
click at [398, 257] on button "SUBMIT" at bounding box center [386, 248] width 73 height 17
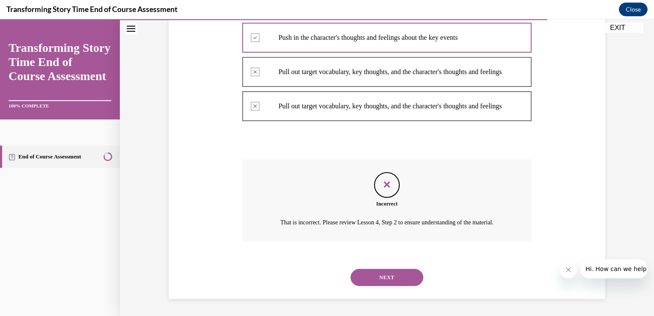
scroll to position [356, 0]
click at [407, 280] on button "NEXT" at bounding box center [386, 277] width 73 height 17
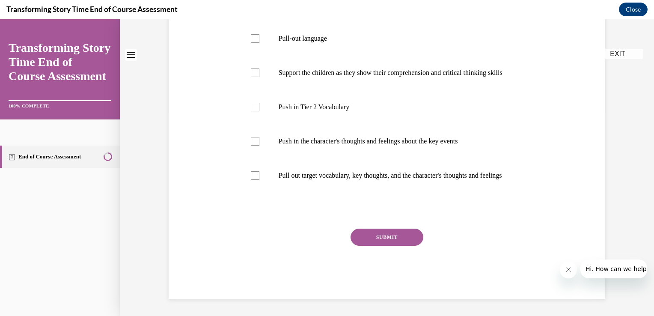
scroll to position [0, 0]
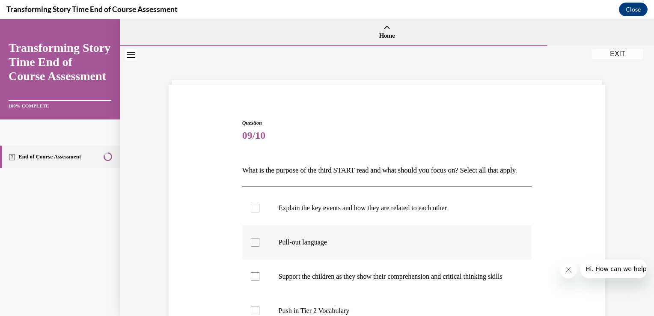
click at [428, 259] on label "Pull-out language" at bounding box center [387, 242] width 290 height 34
click at [259, 246] on input "Pull-out language" at bounding box center [255, 242] width 9 height 9
checkbox input "true"
click at [454, 281] on p "Support the children as they show their comprehension and critical thinking ski…" at bounding box center [395, 276] width 232 height 9
click at [259, 281] on input "Support the children as they show their comprehension and critical thinking ski…" at bounding box center [255, 276] width 9 height 9
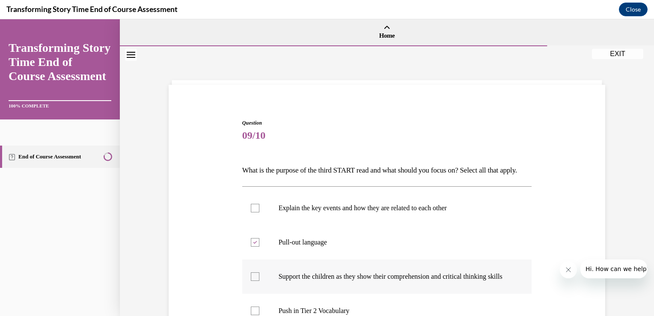
checkbox input "true"
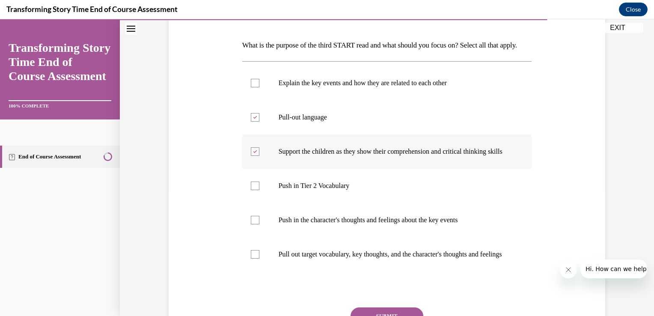
scroll to position [127, 0]
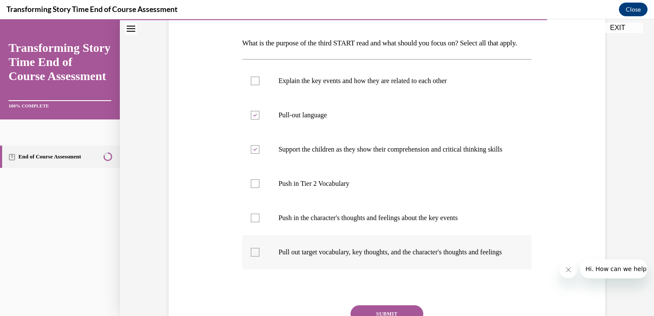
click at [490, 256] on p "Pull out target vocabulary, key thoughts, and the character's thoughts and feel…" at bounding box center [395, 252] width 232 height 9
click at [259, 256] on input "Pull out target vocabulary, key thoughts, and the character's thoughts and feel…" at bounding box center [255, 252] width 9 height 9
checkbox input "true"
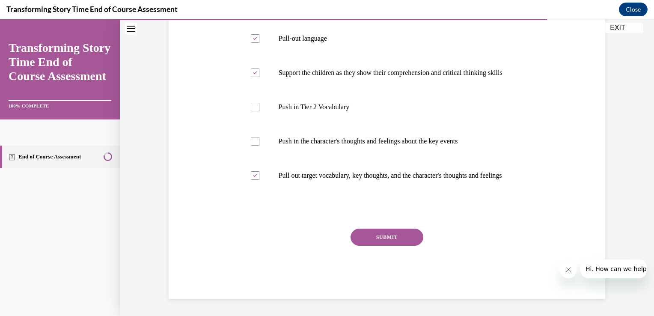
click at [399, 246] on button "SUBMIT" at bounding box center [386, 237] width 73 height 17
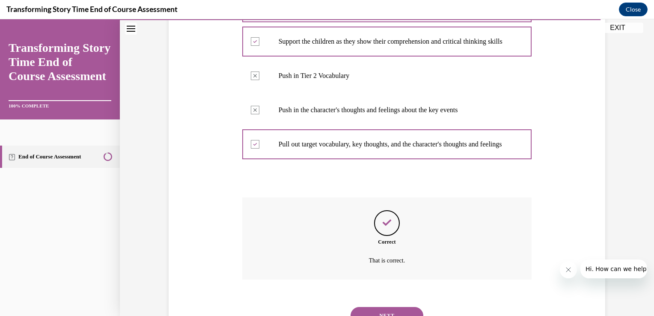
scroll to position [304, 0]
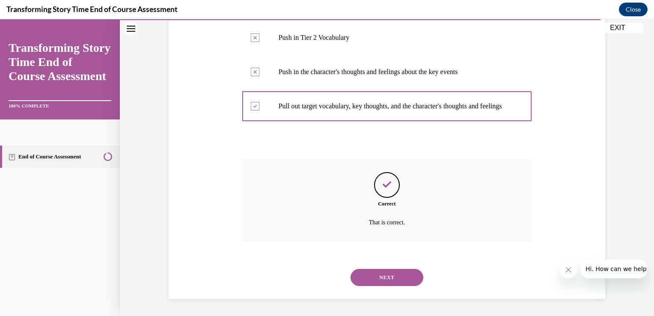
click at [409, 282] on button "NEXT" at bounding box center [386, 277] width 73 height 17
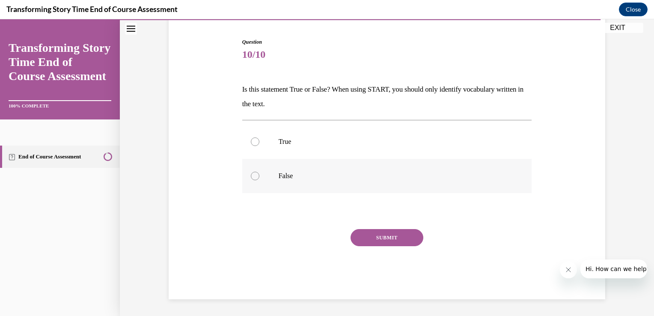
click at [243, 182] on label "False" at bounding box center [387, 176] width 290 height 34
click at [251, 180] on input "False" at bounding box center [255, 176] width 9 height 9
radio input "true"
click at [380, 245] on button "SUBMIT" at bounding box center [386, 237] width 73 height 17
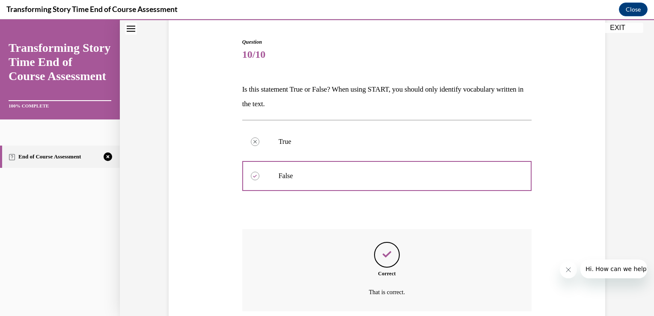
scroll to position [150, 0]
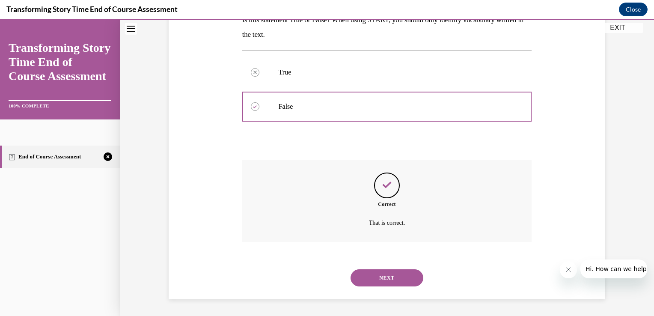
click at [404, 278] on button "NEXT" at bounding box center [386, 277] width 73 height 17
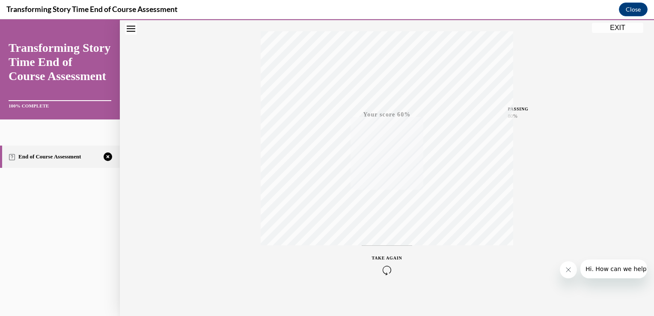
scroll to position [142, 0]
click at [385, 264] on icon "button" at bounding box center [387, 263] width 30 height 9
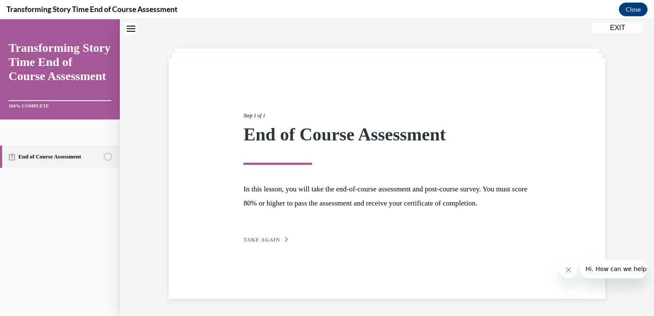
click at [284, 242] on icon "button" at bounding box center [286, 239] width 5 height 5
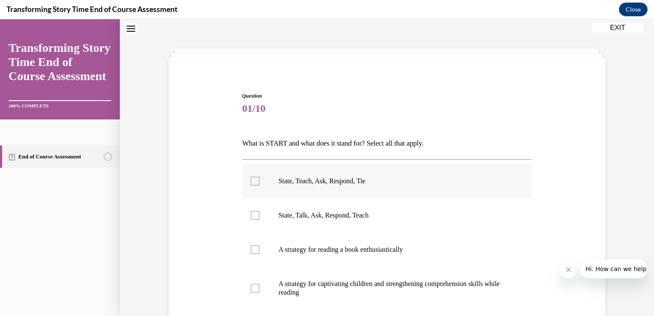
click at [354, 185] on label "State, Teach, Ask, Respond, Tie" at bounding box center [387, 181] width 290 height 34
click at [259, 185] on input "State, Teach, Ask, Respond, Tie" at bounding box center [255, 181] width 9 height 9
checkbox input "true"
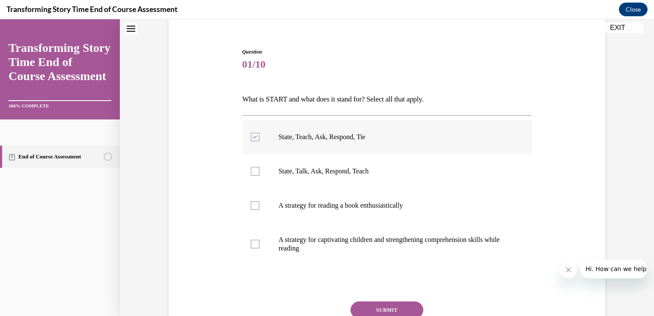
scroll to position [71, 0]
click at [363, 245] on p "A strategy for captivating children and strengthening comprehension skills whil…" at bounding box center [395, 243] width 232 height 17
click at [259, 245] on input "A strategy for captivating children and strengthening comprehension skills whil…" at bounding box center [255, 243] width 9 height 9
checkbox input "true"
click at [384, 310] on button "SUBMIT" at bounding box center [386, 309] width 73 height 17
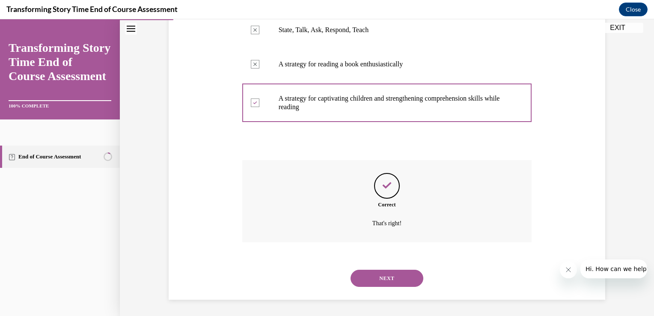
click at [374, 285] on button "NEXT" at bounding box center [386, 278] width 73 height 17
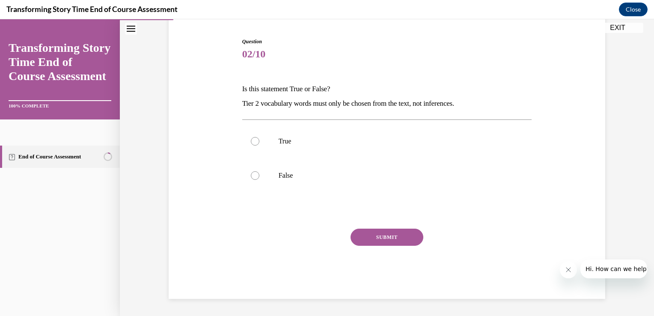
scroll to position [81, 0]
click at [341, 186] on label "False" at bounding box center [387, 176] width 290 height 34
click at [259, 180] on input "False" at bounding box center [255, 176] width 9 height 9
radio input "true"
click at [374, 242] on button "SUBMIT" at bounding box center [386, 237] width 73 height 17
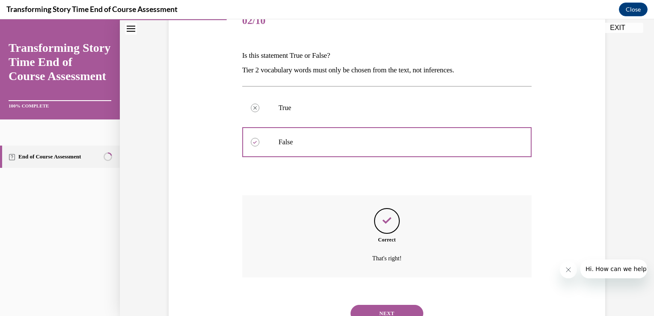
scroll to position [150, 0]
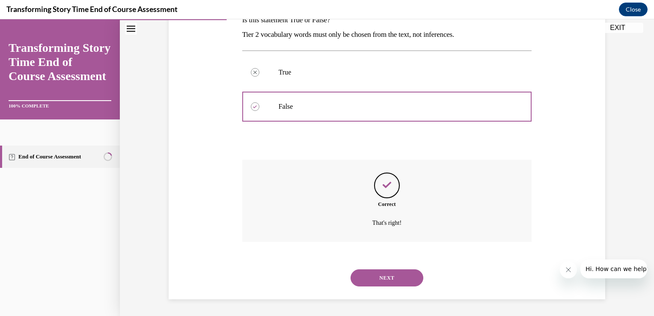
click at [384, 278] on button "NEXT" at bounding box center [386, 277] width 73 height 17
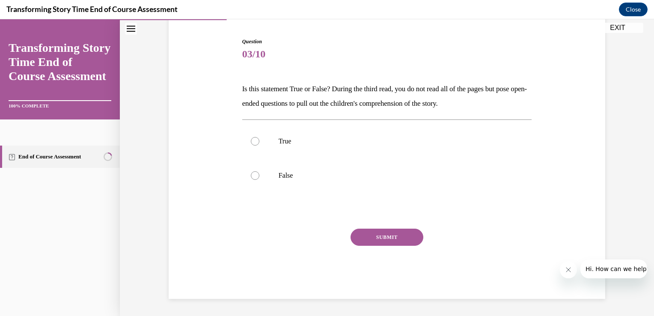
scroll to position [81, 0]
click at [310, 148] on label "True" at bounding box center [387, 142] width 290 height 34
click at [259, 146] on input "True" at bounding box center [255, 141] width 9 height 9
radio input "true"
click at [386, 243] on button "SUBMIT" at bounding box center [386, 237] width 73 height 17
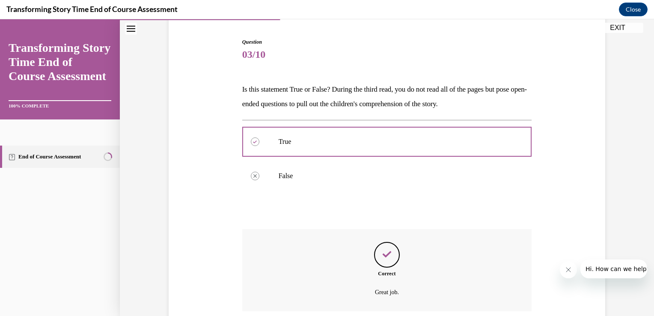
scroll to position [150, 0]
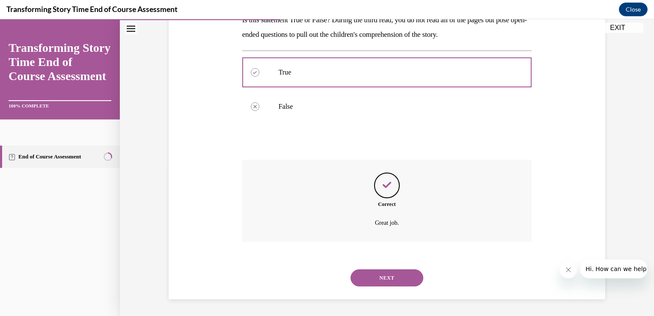
click at [385, 285] on button "NEXT" at bounding box center [386, 277] width 73 height 17
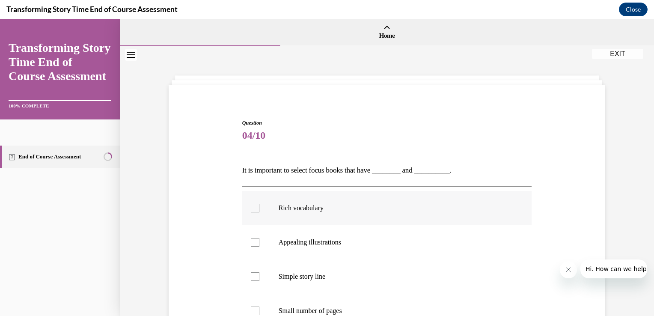
click at [323, 209] on p "Rich vocabulary" at bounding box center [395, 208] width 232 height 9
click at [259, 209] on input "Rich vocabulary" at bounding box center [255, 208] width 9 height 9
checkbox input "true"
click at [341, 241] on p "Appealing illustrations" at bounding box center [395, 242] width 232 height 9
click at [259, 241] on input "Appealing illustrations" at bounding box center [255, 242] width 9 height 9
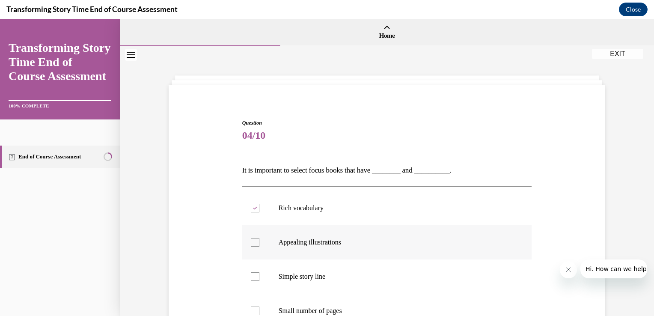
checkbox input "true"
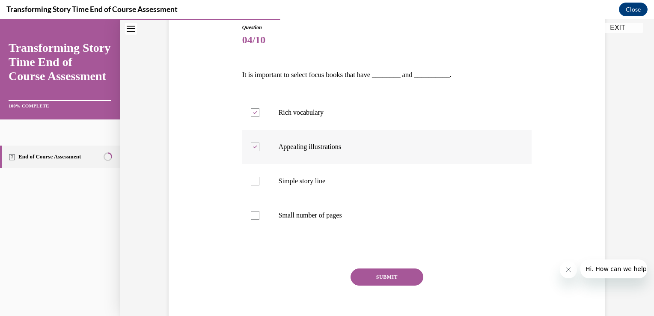
scroll to position [102, 0]
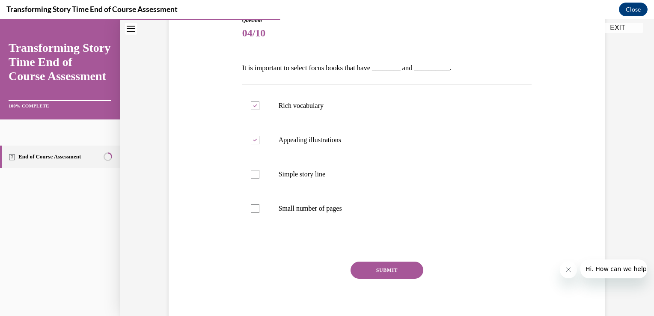
click at [396, 272] on button "SUBMIT" at bounding box center [386, 269] width 73 height 17
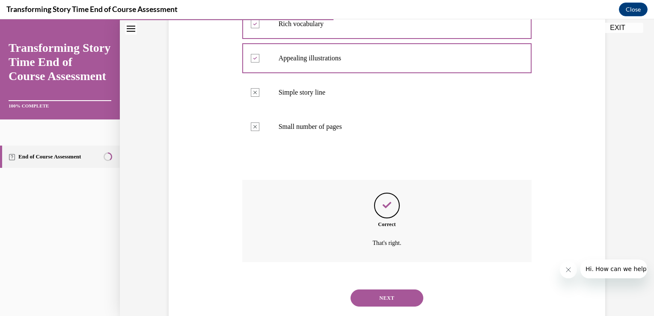
scroll to position [204, 0]
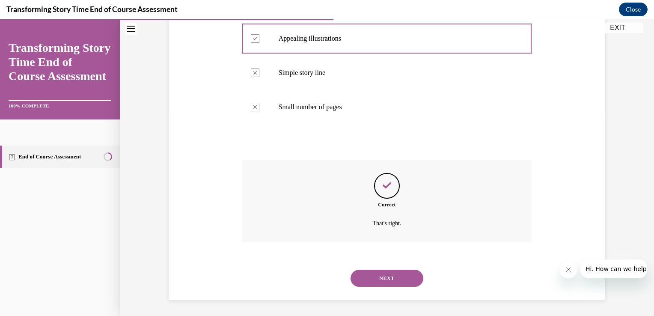
click at [407, 279] on button "NEXT" at bounding box center [386, 278] width 73 height 17
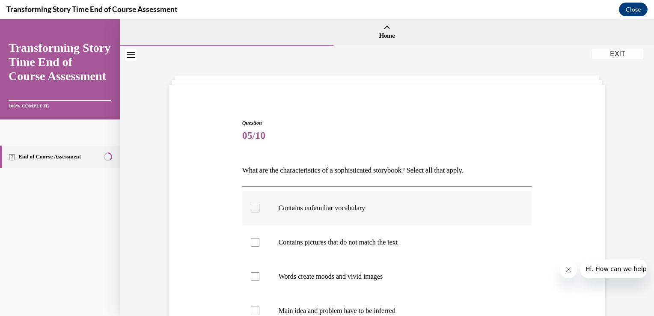
click at [347, 211] on p "Contains unfamiliar vocabulary" at bounding box center [395, 208] width 232 height 9
click at [259, 211] on input "Contains unfamiliar vocabulary" at bounding box center [255, 208] width 9 height 9
checkbox input "true"
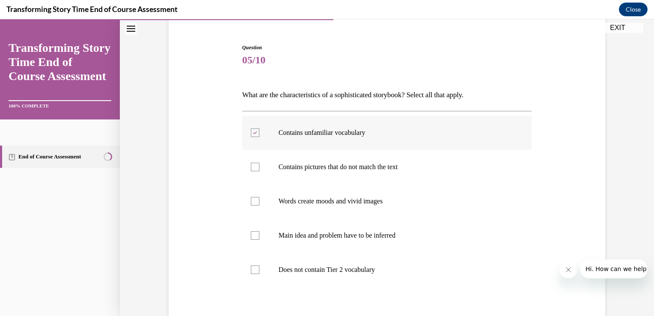
scroll to position [76, 0]
click at [383, 206] on label "Words create moods and vivid images" at bounding box center [387, 201] width 290 height 34
click at [259, 205] on input "Words create moods and vivid images" at bounding box center [255, 200] width 9 height 9
checkbox input "true"
click at [401, 237] on p "Main idea and problem have to be inferred" at bounding box center [395, 235] width 232 height 9
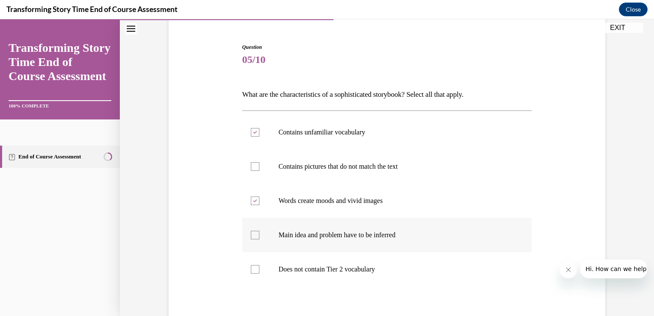
click at [259, 237] on input "Main idea and problem have to be inferred" at bounding box center [255, 235] width 9 height 9
checkbox input "true"
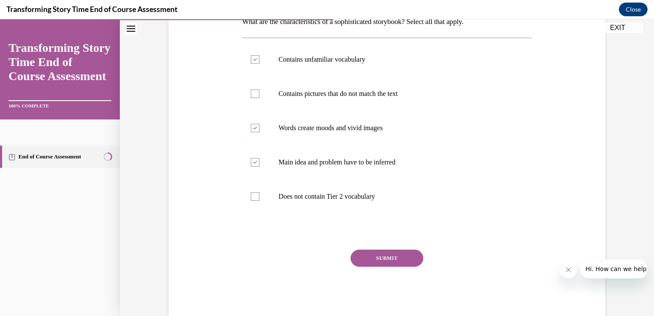
click at [407, 260] on button "SUBMIT" at bounding box center [386, 257] width 73 height 17
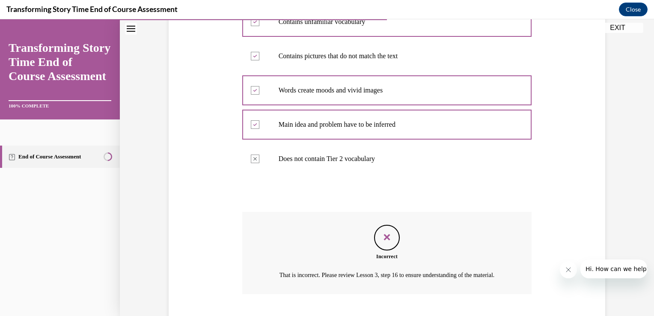
scroll to position [248, 0]
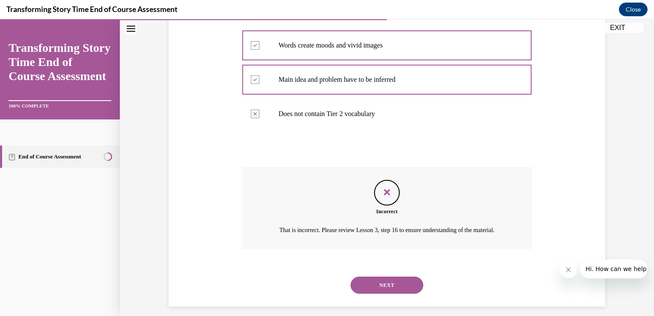
click at [404, 294] on button "NEXT" at bounding box center [386, 284] width 73 height 17
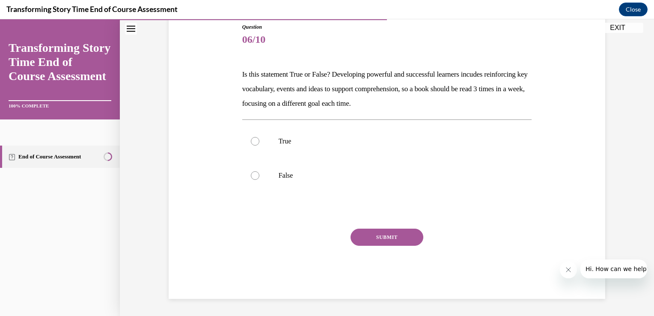
scroll to position [95, 0]
click at [256, 145] on label "True" at bounding box center [387, 142] width 290 height 34
click at [256, 145] on input "True" at bounding box center [255, 142] width 9 height 9
radio input "true"
click at [387, 243] on button "SUBMIT" at bounding box center [386, 237] width 73 height 17
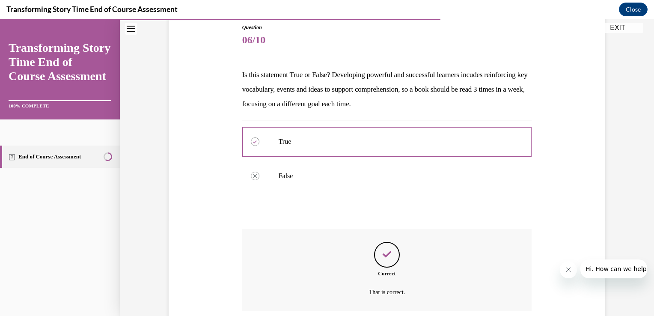
scroll to position [164, 0]
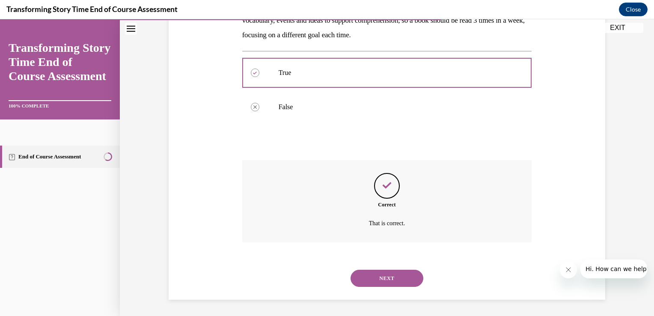
click at [406, 279] on button "NEXT" at bounding box center [386, 278] width 73 height 17
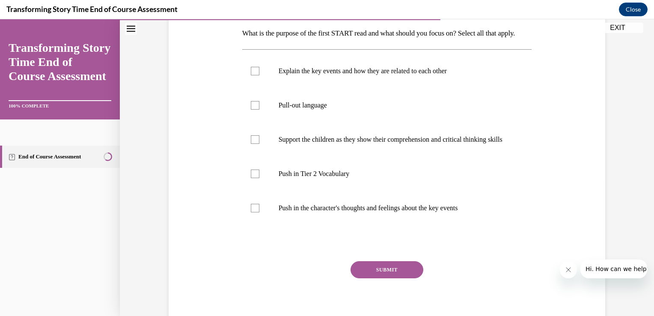
scroll to position [137, 0]
click at [413, 225] on label "Push in the character's thoughts and feelings about the key events" at bounding box center [387, 207] width 290 height 34
click at [259, 212] on input "Push in the character's thoughts and feelings about the key events" at bounding box center [255, 207] width 9 height 9
checkbox input "true"
click at [341, 178] on p "Push in Tier 2 Vocabulary" at bounding box center [395, 173] width 232 height 9
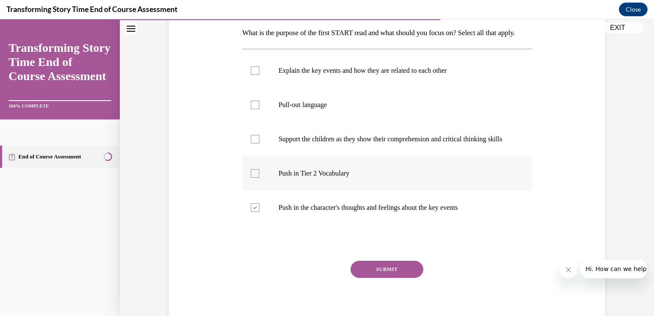
click at [259, 178] on input "Push in Tier 2 Vocabulary" at bounding box center [255, 173] width 9 height 9
checkbox input "true"
click at [396, 278] on button "SUBMIT" at bounding box center [386, 269] width 73 height 17
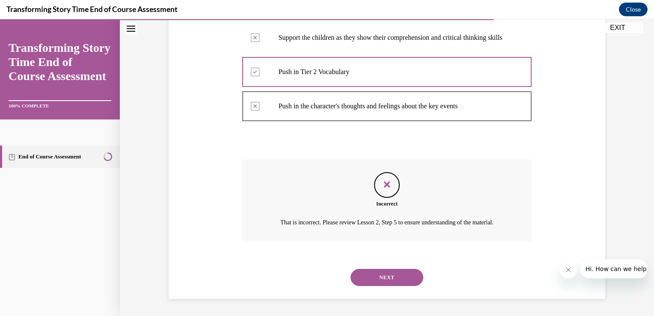
scroll to position [272, 0]
click at [404, 284] on button "NEXT" at bounding box center [386, 277] width 73 height 17
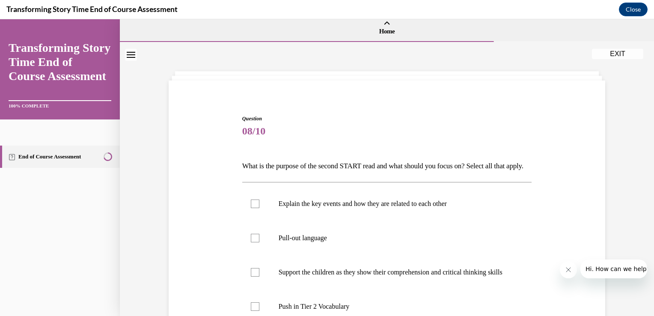
scroll to position [5, 0]
click at [406, 208] on p "Explain the key events and how they are related to each other" at bounding box center [395, 203] width 232 height 9
click at [259, 208] on input "Explain the key events and how they are related to each other" at bounding box center [255, 203] width 9 height 9
checkbox input "true"
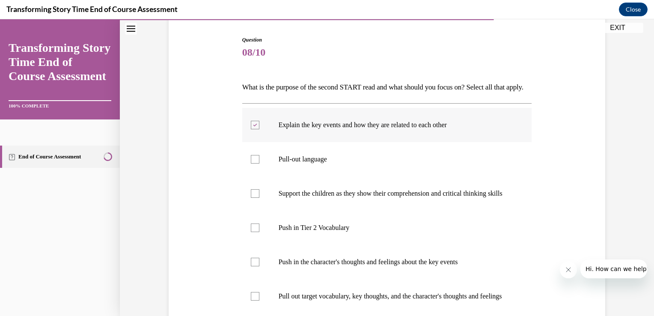
scroll to position [84, 0]
click at [431, 163] on p "Pull-out language" at bounding box center [395, 158] width 232 height 9
click at [259, 163] on input "Pull-out language" at bounding box center [255, 158] width 9 height 9
checkbox input "true"
click at [407, 231] on p "Push in Tier 2 Vocabulary" at bounding box center [395, 227] width 232 height 9
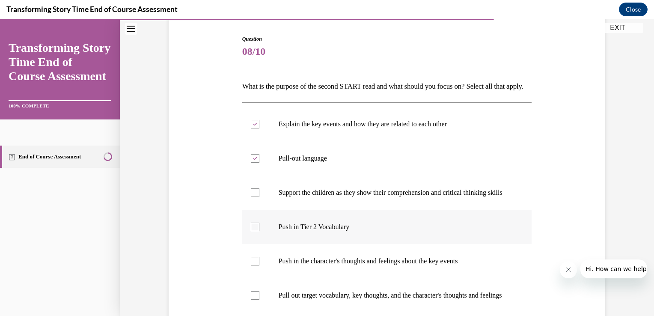
click at [259, 231] on input "Push in Tier 2 Vocabulary" at bounding box center [255, 227] width 9 height 9
checkbox input "true"
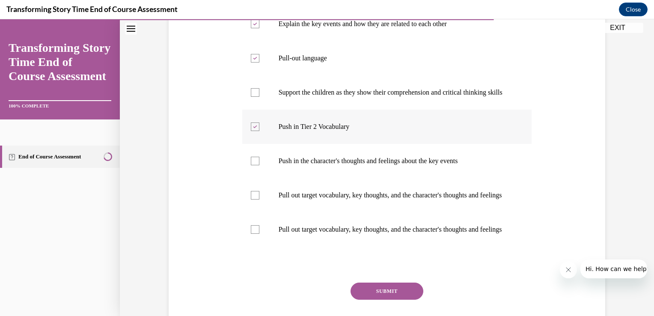
scroll to position [186, 0]
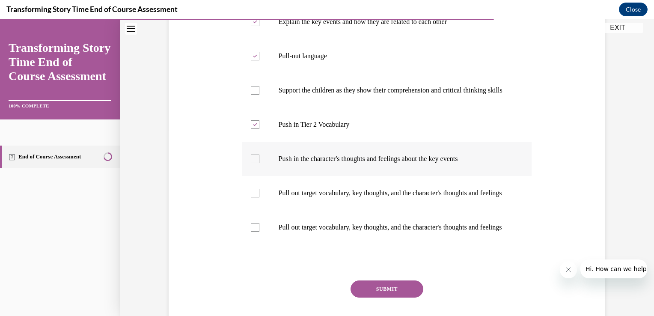
click at [451, 176] on label "Push in the character's thoughts and feelings about the key events" at bounding box center [387, 159] width 290 height 34
click at [259, 163] on input "Push in the character's thoughts and feelings about the key events" at bounding box center [255, 158] width 9 height 9
checkbox input "true"
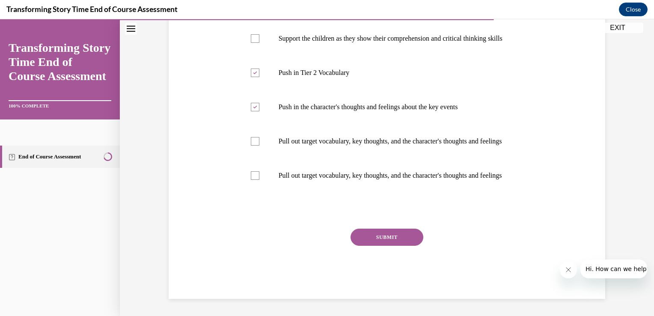
click at [400, 246] on button "SUBMIT" at bounding box center [386, 237] width 73 height 17
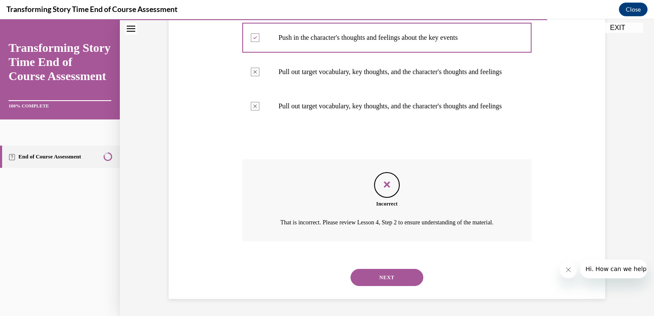
scroll to position [350, 0]
click at [407, 286] on button "NEXT" at bounding box center [386, 277] width 73 height 17
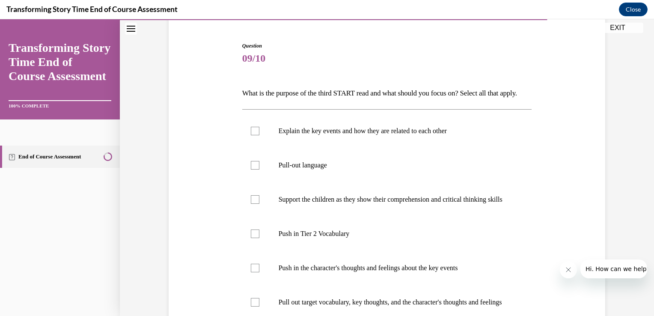
scroll to position [88, 0]
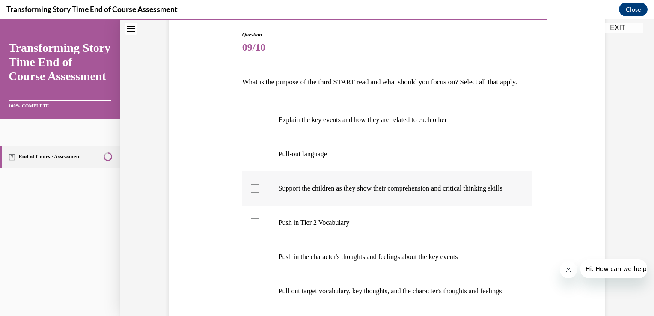
click at [419, 193] on p "Support the children as they show their comprehension and critical thinking ski…" at bounding box center [395, 188] width 232 height 9
click at [259, 193] on input "Support the children as they show their comprehension and critical thinking ski…" at bounding box center [255, 188] width 9 height 9
checkbox input "true"
click at [391, 171] on label "Pull-out language" at bounding box center [387, 154] width 290 height 34
click at [259, 158] on input "Pull-out language" at bounding box center [255, 154] width 9 height 9
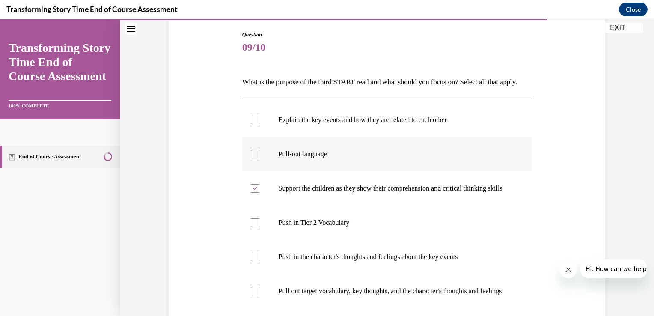
checkbox input "true"
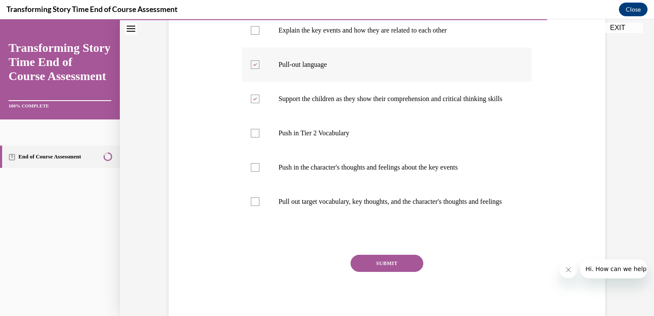
scroll to position [180, 0]
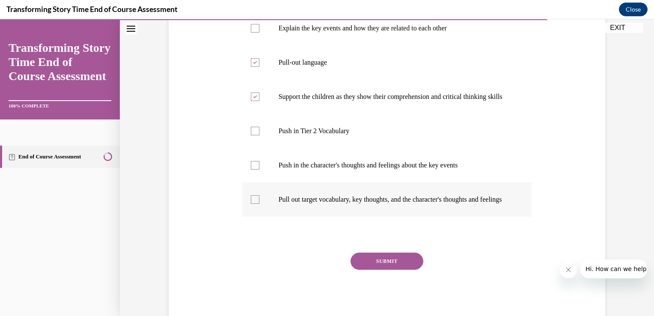
click at [431, 204] on p "Pull out target vocabulary, key thoughts, and the character's thoughts and feel…" at bounding box center [395, 199] width 232 height 9
click at [259, 204] on input "Pull out target vocabulary, key thoughts, and the character's thoughts and feel…" at bounding box center [255, 199] width 9 height 9
checkbox input "true"
click at [401, 270] on button "SUBMIT" at bounding box center [386, 260] width 73 height 17
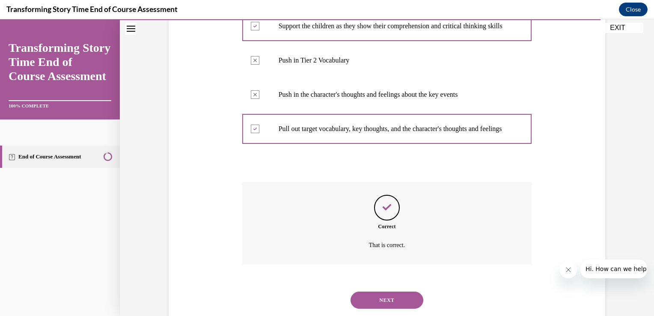
scroll to position [304, 0]
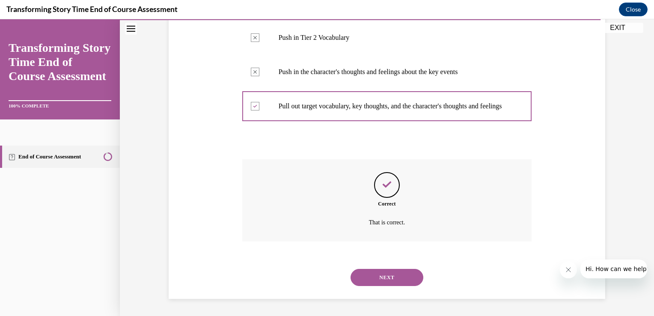
click at [397, 279] on button "NEXT" at bounding box center [386, 277] width 73 height 17
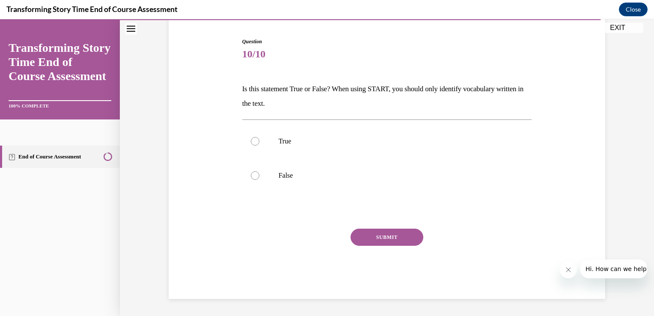
scroll to position [81, 0]
click at [385, 191] on label "False" at bounding box center [387, 176] width 290 height 34
click at [259, 180] on input "False" at bounding box center [255, 176] width 9 height 9
radio input "true"
click at [405, 242] on button "SUBMIT" at bounding box center [386, 237] width 73 height 17
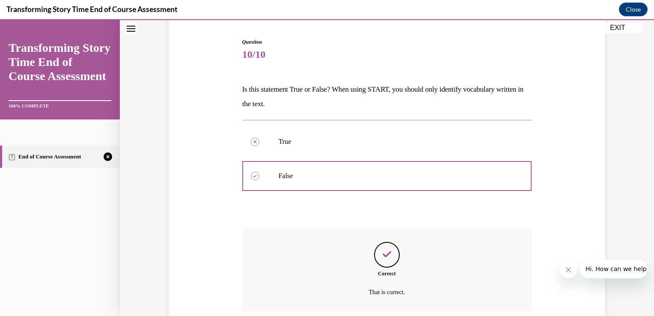
scroll to position [150, 0]
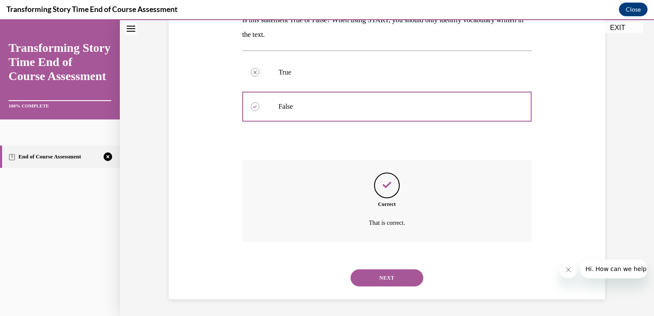
click at [404, 282] on button "NEXT" at bounding box center [386, 277] width 73 height 17
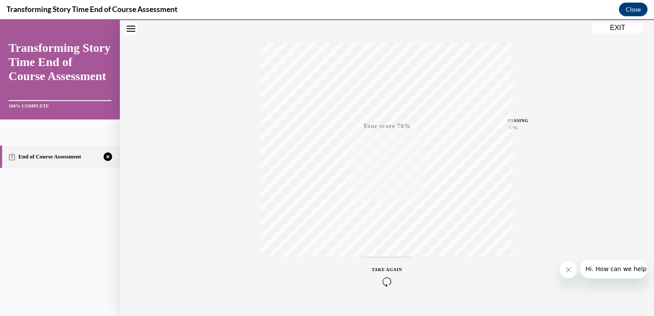
scroll to position [142, 0]
click at [387, 264] on icon "button" at bounding box center [387, 263] width 30 height 9
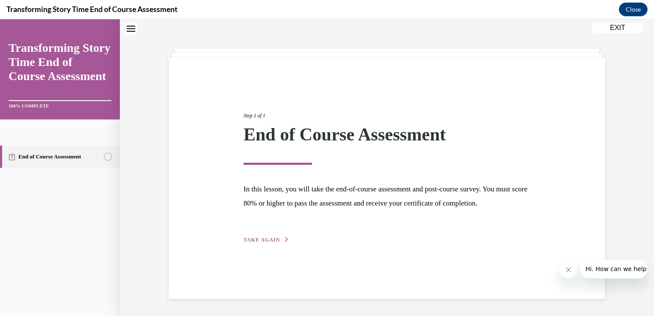
click at [276, 243] on button "TAKE AGAIN" at bounding box center [266, 240] width 46 height 8
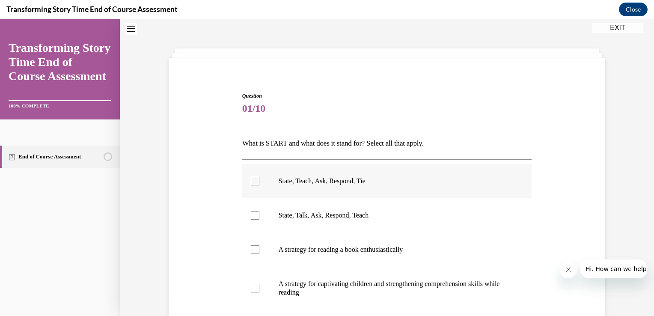
click at [365, 181] on p "State, Teach, Ask, Respond, Tie" at bounding box center [395, 181] width 232 height 9
click at [259, 181] on input "State, Teach, Ask, Respond, Tie" at bounding box center [255, 181] width 9 height 9
checkbox input "true"
click at [363, 283] on p "A strategy for captivating children and strengthening comprehension skills whil…" at bounding box center [395, 287] width 232 height 17
click at [259, 284] on input "A strategy for captivating children and strengthening comprehension skills whil…" at bounding box center [255, 288] width 9 height 9
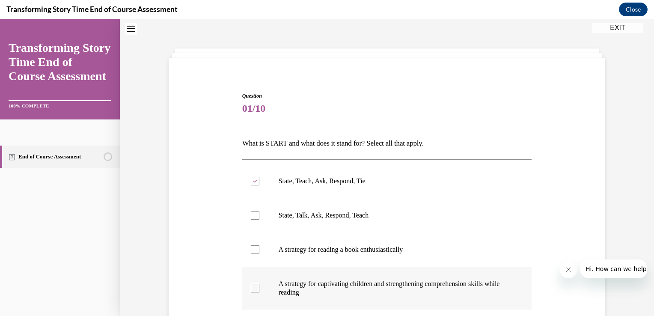
checkbox input "true"
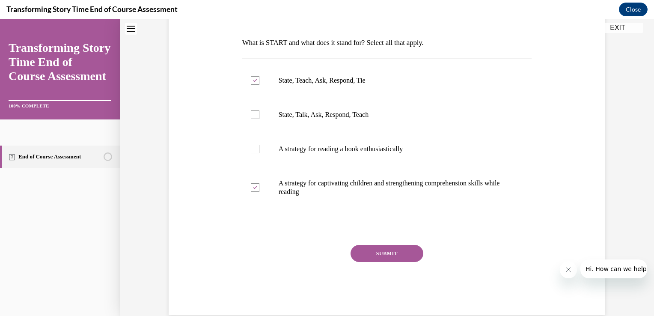
click at [401, 253] on button "SUBMIT" at bounding box center [386, 253] width 73 height 17
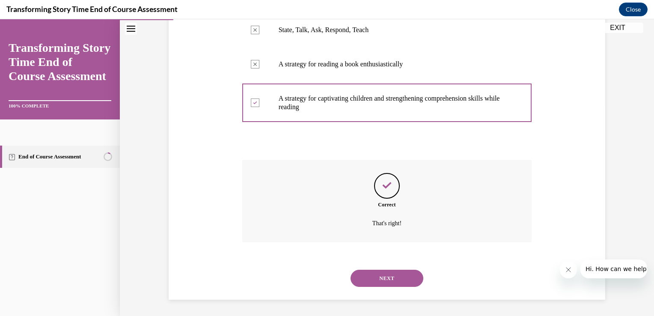
click at [398, 279] on button "NEXT" at bounding box center [386, 278] width 73 height 17
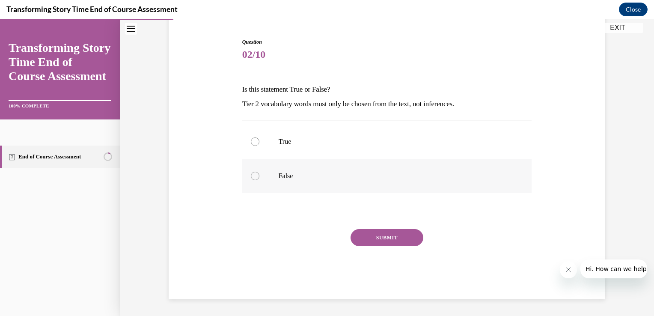
click at [375, 184] on label "False" at bounding box center [387, 176] width 290 height 34
click at [259, 180] on input "False" at bounding box center [255, 176] width 9 height 9
radio input "true"
click at [387, 243] on button "SUBMIT" at bounding box center [386, 237] width 73 height 17
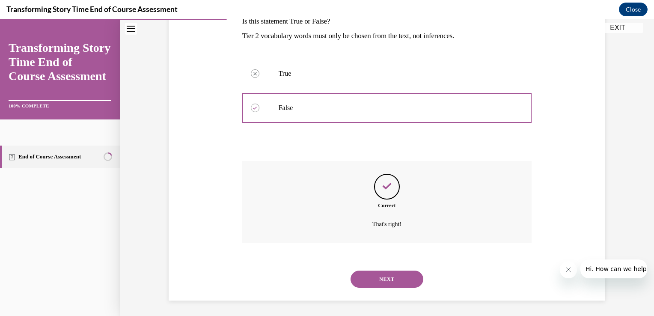
scroll to position [150, 0]
click at [407, 278] on button "NEXT" at bounding box center [386, 277] width 73 height 17
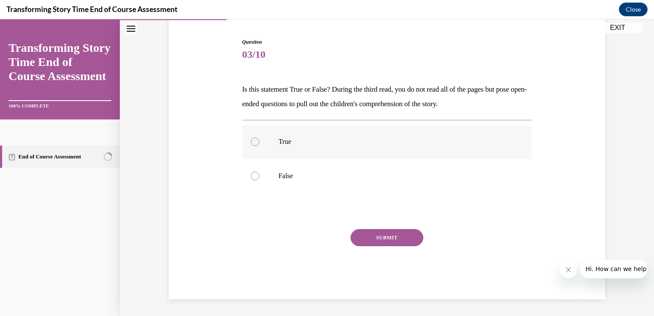
click at [290, 146] on label "True" at bounding box center [387, 142] width 290 height 34
click at [259, 146] on input "True" at bounding box center [255, 141] width 9 height 9
radio input "true"
click at [377, 240] on button "SUBMIT" at bounding box center [386, 237] width 73 height 17
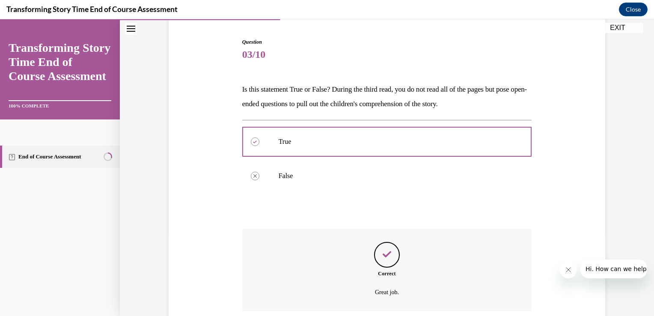
scroll to position [150, 0]
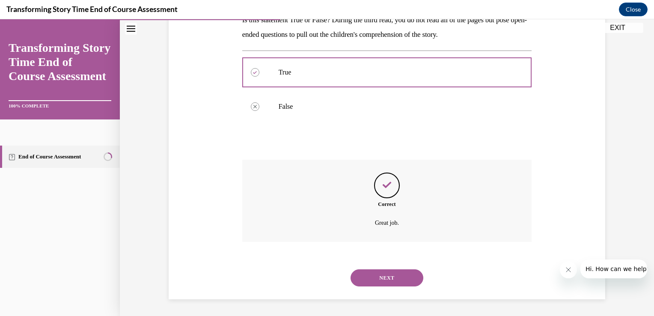
click at [399, 282] on button "NEXT" at bounding box center [386, 277] width 73 height 17
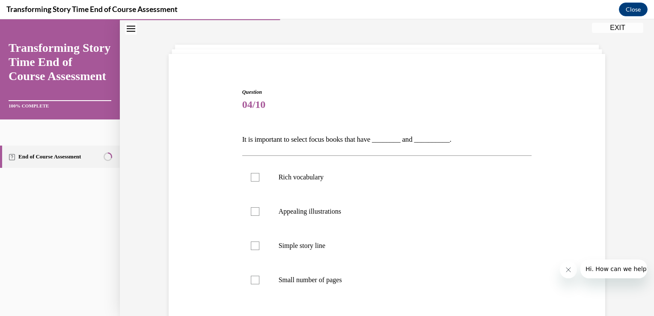
scroll to position [44, 0]
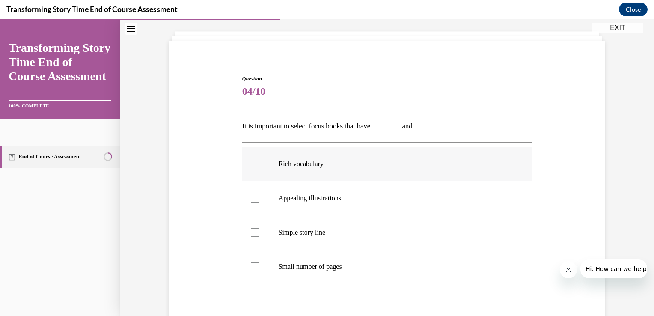
click at [306, 161] on p "Rich vocabulary" at bounding box center [395, 164] width 232 height 9
click at [259, 161] on input "Rich vocabulary" at bounding box center [255, 164] width 9 height 9
checkbox input "true"
click at [330, 205] on label "Appealing illustrations" at bounding box center [387, 198] width 290 height 34
click at [259, 202] on input "Appealing illustrations" at bounding box center [255, 198] width 9 height 9
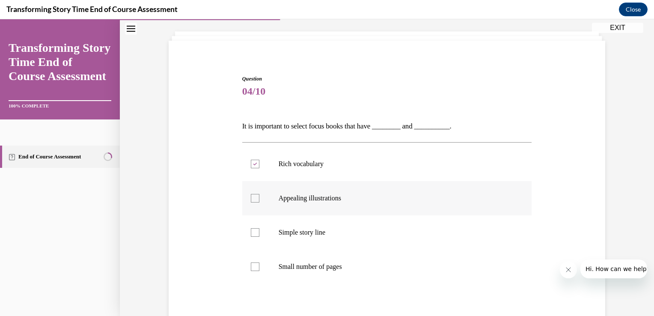
checkbox input "true"
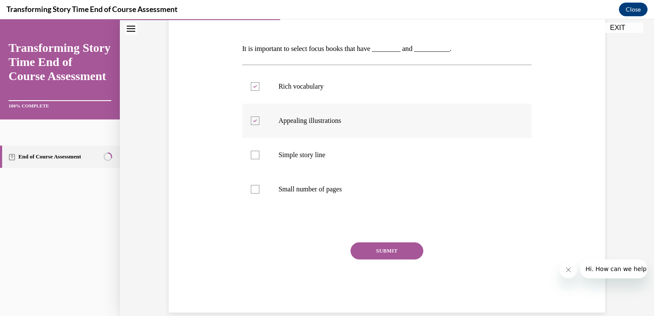
scroll to position [122, 0]
click at [394, 251] on button "SUBMIT" at bounding box center [386, 249] width 73 height 17
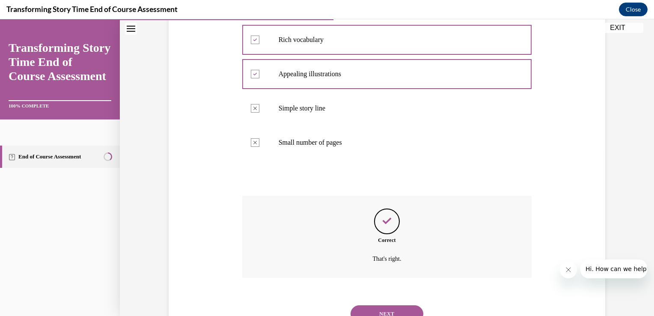
scroll to position [204, 0]
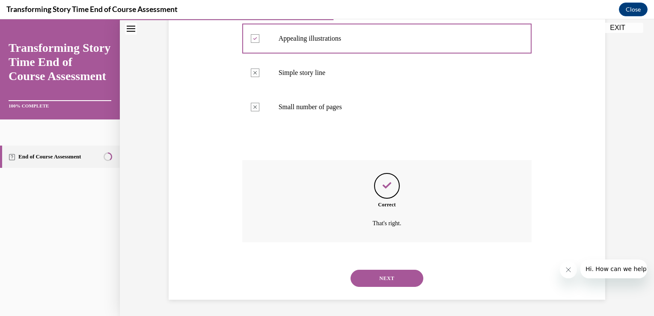
click at [399, 282] on button "NEXT" at bounding box center [386, 278] width 73 height 17
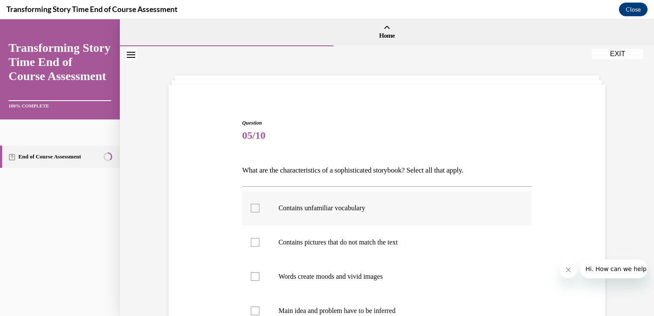
click at [367, 210] on p "Contains unfamiliar vocabulary" at bounding box center [395, 208] width 232 height 9
click at [259, 210] on input "Contains unfamiliar vocabulary" at bounding box center [255, 208] width 9 height 9
checkbox input "true"
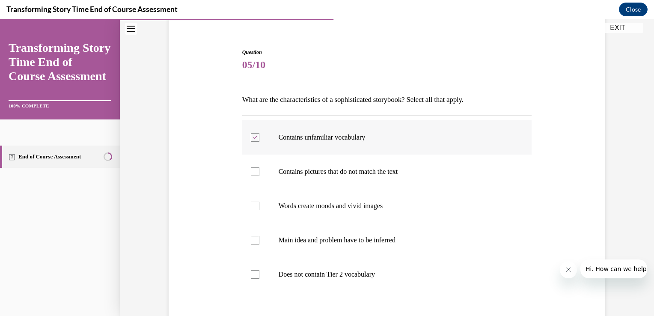
scroll to position [80, 0]
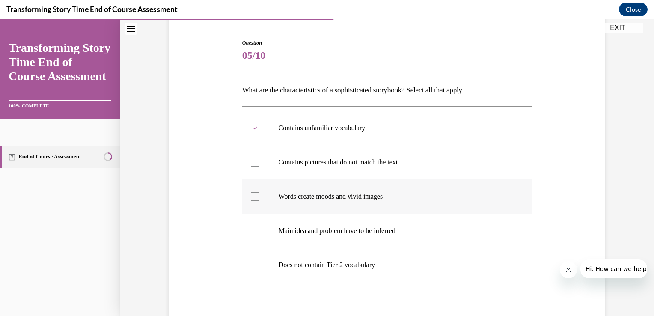
click at [374, 202] on label "Words create moods and vivid images" at bounding box center [387, 196] width 290 height 34
click at [259, 201] on input "Words create moods and vivid images" at bounding box center [255, 196] width 9 height 9
checkbox input "true"
click at [382, 236] on label "Main idea and problem have to be inferred" at bounding box center [387, 231] width 290 height 34
click at [259, 235] on input "Main idea and problem have to be inferred" at bounding box center [255, 230] width 9 height 9
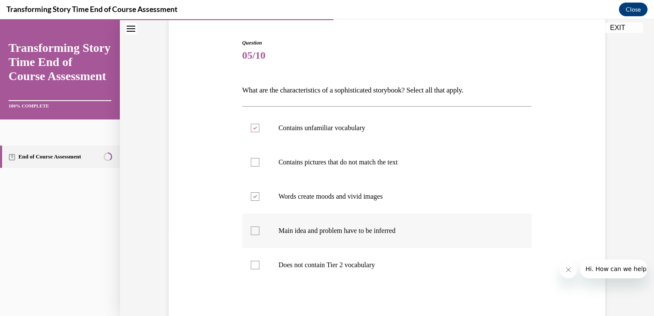
checkbox input "true"
click at [380, 164] on p "Contains pictures that do not match the text" at bounding box center [395, 162] width 232 height 9
click at [259, 164] on input "Contains pictures that do not match the text" at bounding box center [255, 162] width 9 height 9
checkbox input "true"
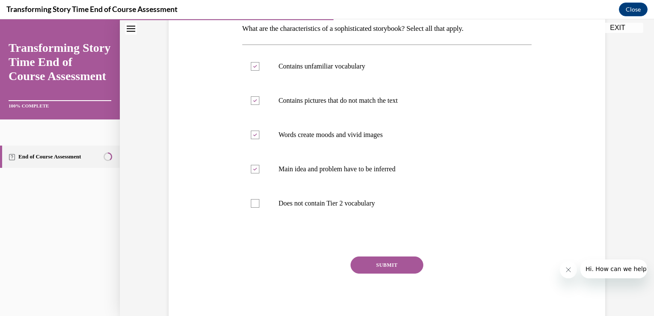
click at [392, 267] on button "SUBMIT" at bounding box center [386, 264] width 73 height 17
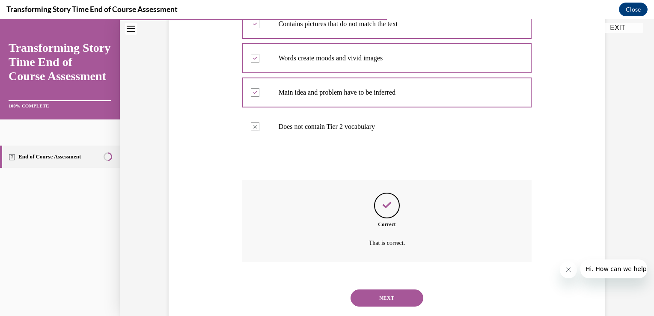
scroll to position [238, 0]
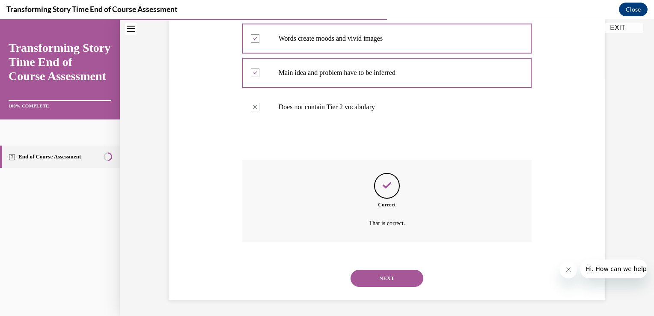
click at [390, 282] on button "NEXT" at bounding box center [386, 278] width 73 height 17
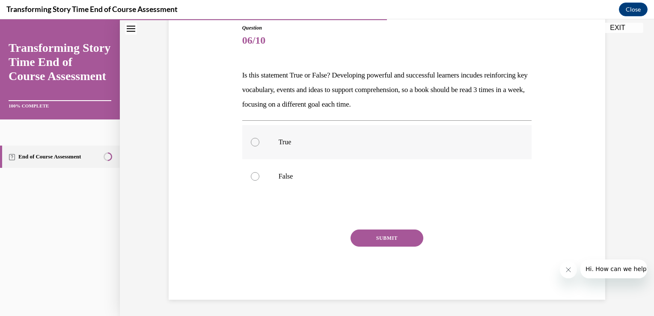
click at [284, 144] on p "True" at bounding box center [395, 142] width 232 height 9
click at [259, 144] on input "True" at bounding box center [255, 142] width 9 height 9
radio input "true"
click at [382, 237] on button "SUBMIT" at bounding box center [386, 237] width 73 height 17
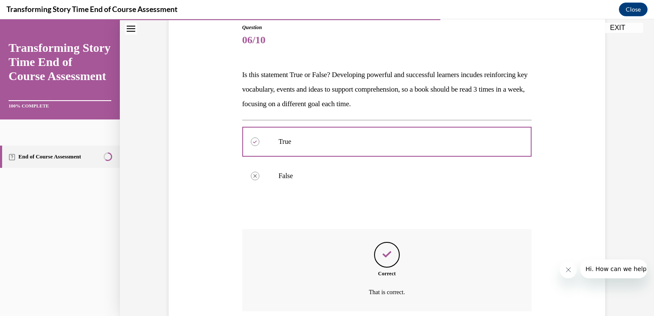
scroll to position [164, 0]
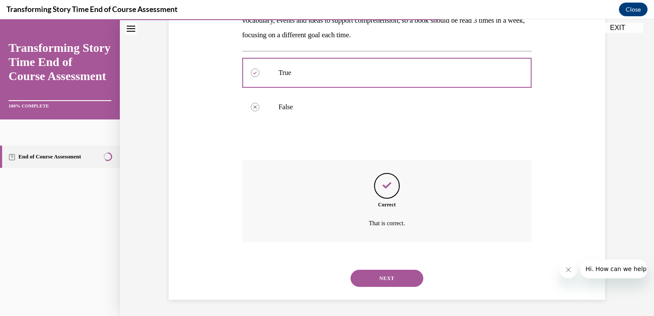
click at [396, 285] on button "NEXT" at bounding box center [386, 278] width 73 height 17
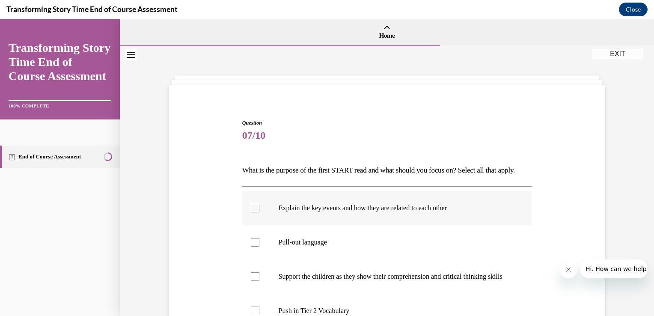
click at [374, 225] on label "Explain the key events and how they are related to each other" at bounding box center [387, 208] width 290 height 34
click at [259, 212] on input "Explain the key events and how they are related to each other" at bounding box center [255, 208] width 9 height 9
checkbox input "true"
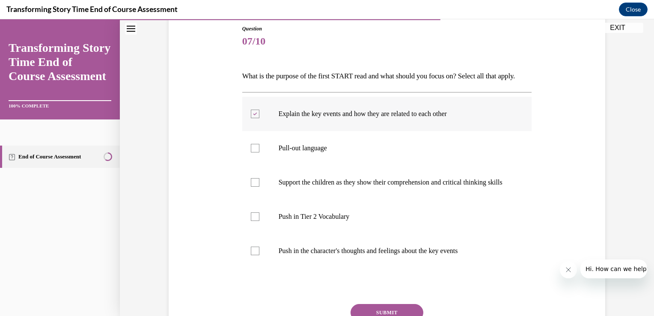
scroll to position [95, 0]
click at [350, 220] on p "Push in Tier 2 Vocabulary" at bounding box center [395, 216] width 232 height 9
click at [259, 220] on input "Push in Tier 2 Vocabulary" at bounding box center [255, 216] width 9 height 9
checkbox input "true"
click at [374, 255] on p "Push in the character's thoughts and feelings about the key events" at bounding box center [395, 250] width 232 height 9
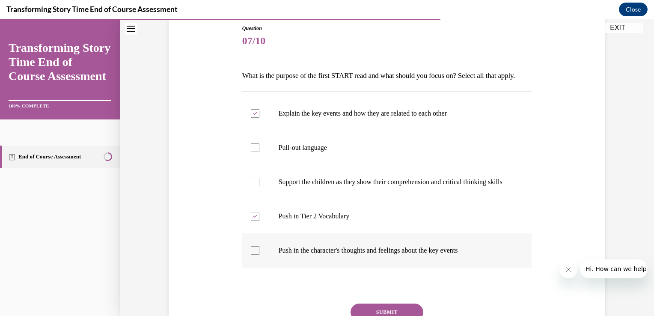
click at [259, 255] on input "Push in the character's thoughts and feelings about the key events" at bounding box center [255, 250] width 9 height 9
checkbox input "true"
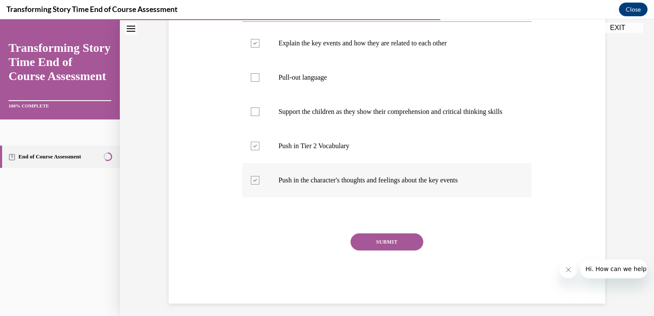
scroll to position [183, 0]
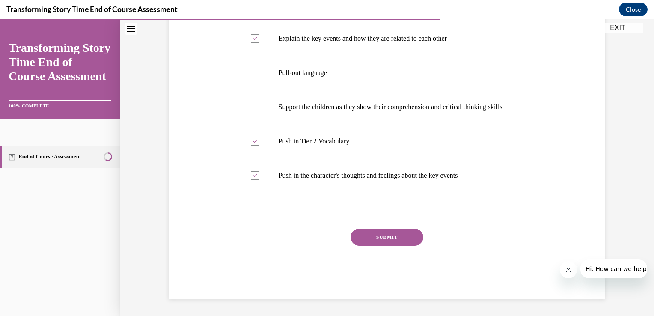
click at [385, 246] on button "SUBMIT" at bounding box center [386, 237] width 73 height 17
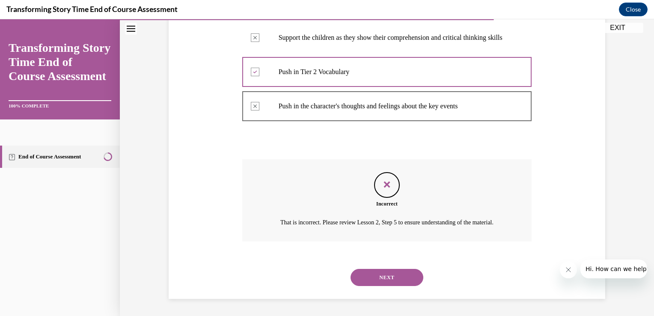
scroll to position [272, 0]
click at [393, 278] on button "NEXT" at bounding box center [386, 277] width 73 height 17
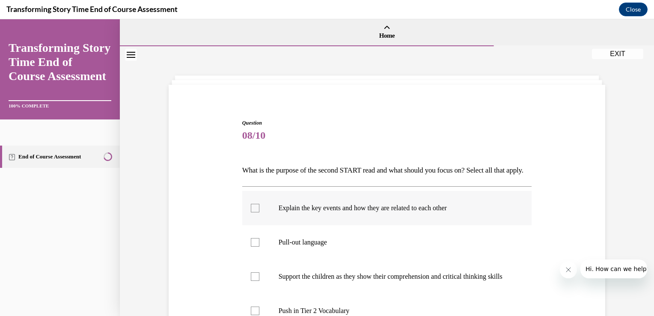
click at [368, 225] on label "Explain the key events and how they are related to each other" at bounding box center [387, 208] width 290 height 34
click at [259, 212] on input "Explain the key events and how they are related to each other" at bounding box center [255, 208] width 9 height 9
checkbox input "true"
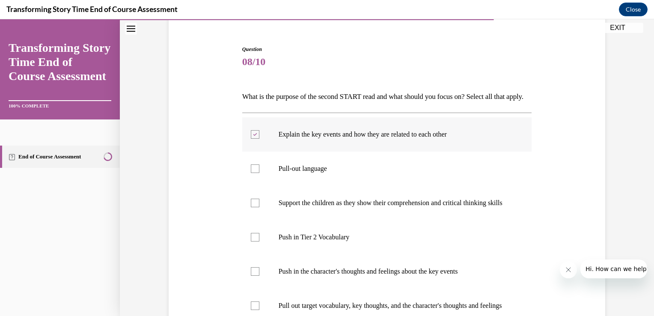
scroll to position [80, 0]
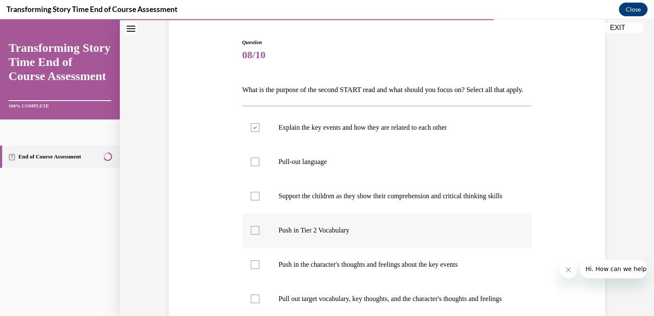
click at [337, 247] on label "Push in Tier 2 Vocabulary" at bounding box center [387, 230] width 290 height 34
click at [259, 235] on input "Push in Tier 2 Vocabulary" at bounding box center [255, 230] width 9 height 9
checkbox input "true"
click at [375, 282] on label "Push in the character's thoughts and feelings about the key events" at bounding box center [387, 264] width 290 height 34
click at [259, 269] on input "Push in the character's thoughts and feelings about the key events" at bounding box center [255, 264] width 9 height 9
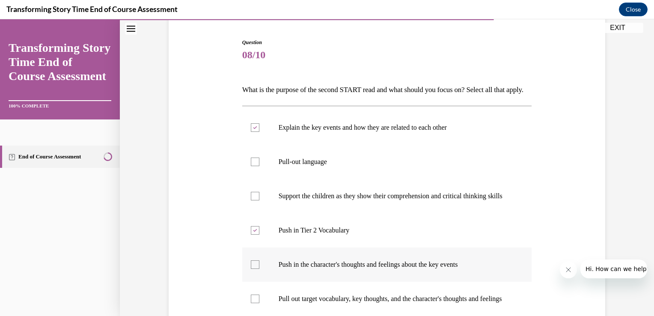
checkbox input "true"
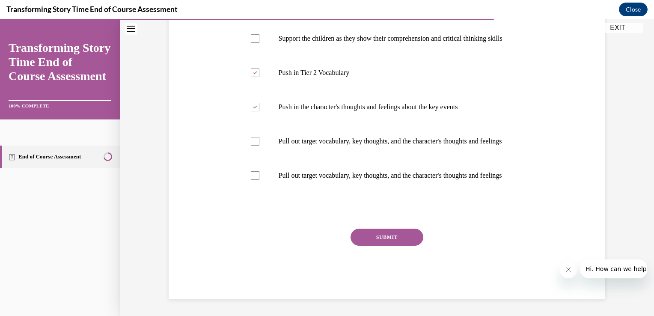
click at [392, 246] on button "SUBMIT" at bounding box center [386, 237] width 73 height 17
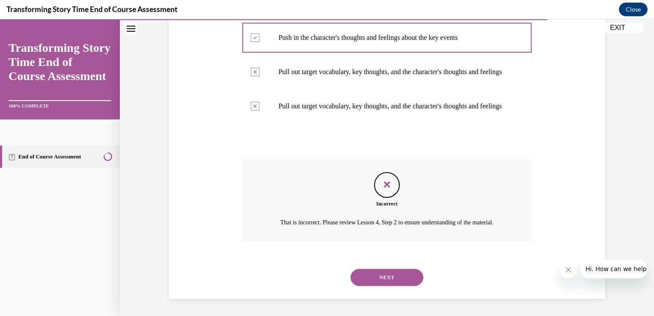
scroll to position [336, 0]
click at [394, 286] on button "NEXT" at bounding box center [386, 277] width 73 height 17
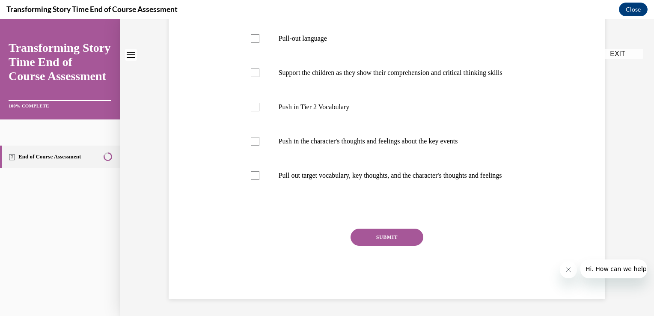
scroll to position [0, 0]
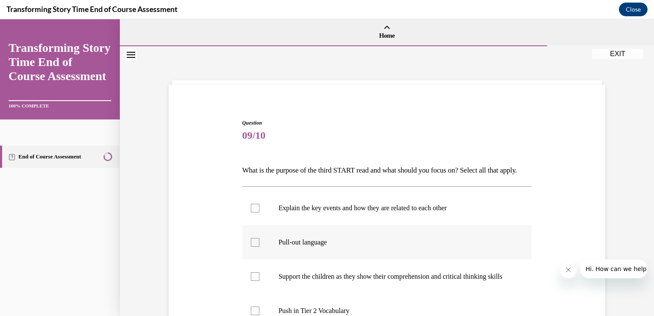
click at [330, 259] on label "Pull-out language" at bounding box center [387, 242] width 290 height 34
click at [259, 246] on input "Pull-out language" at bounding box center [255, 242] width 9 height 9
checkbox input "true"
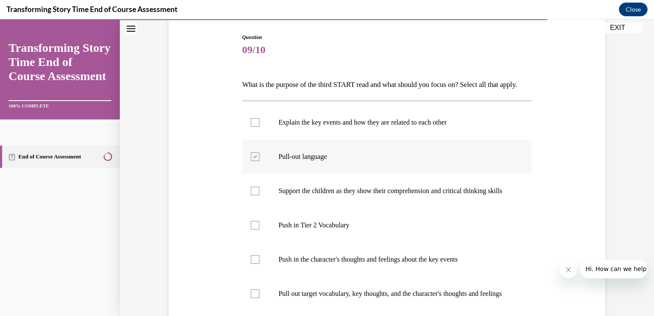
scroll to position [86, 0]
click at [397, 195] on p "Support the children as they show their comprehension and critical thinking ski…" at bounding box center [395, 190] width 232 height 9
click at [259, 195] on input "Support the children as they show their comprehension and critical thinking ski…" at bounding box center [255, 190] width 9 height 9
checkbox input "true"
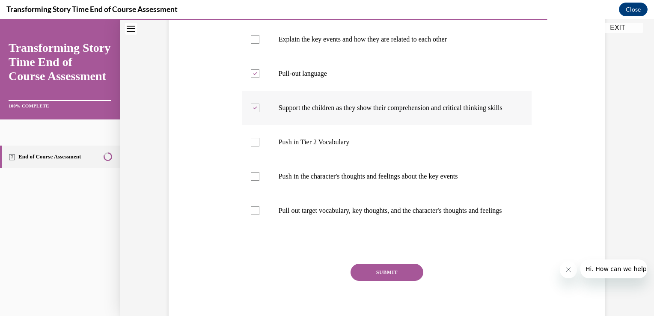
scroll to position [186, 0]
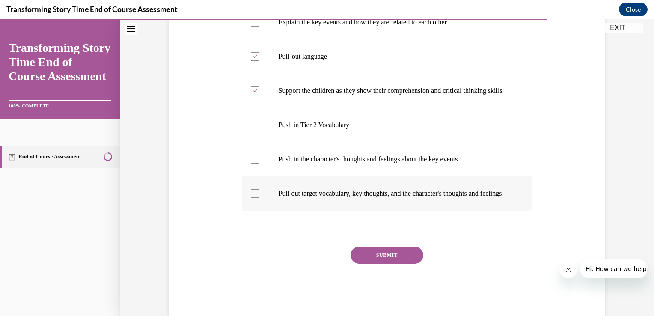
click at [382, 198] on p "Pull out target vocabulary, key thoughts, and the character's thoughts and feel…" at bounding box center [395, 193] width 232 height 9
click at [259, 198] on input "Pull out target vocabulary, key thoughts, and the character's thoughts and feel…" at bounding box center [255, 193] width 9 height 9
checkbox input "true"
click at [385, 264] on button "SUBMIT" at bounding box center [386, 254] width 73 height 17
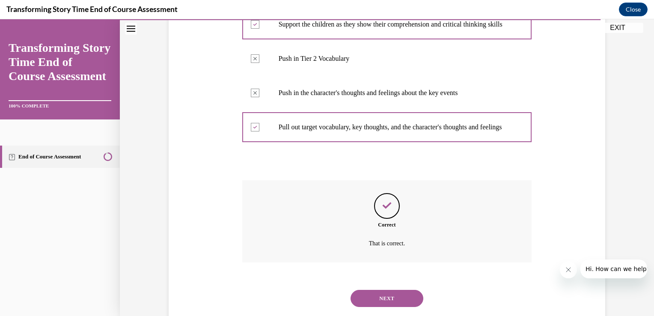
scroll to position [304, 0]
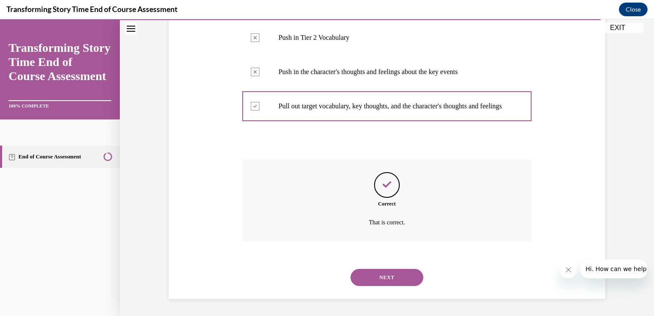
click at [404, 284] on button "NEXT" at bounding box center [386, 277] width 73 height 17
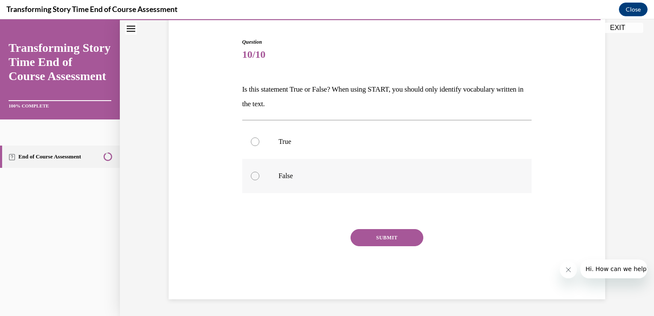
click at [288, 181] on label "False" at bounding box center [387, 176] width 290 height 34
click at [259, 180] on input "False" at bounding box center [255, 176] width 9 height 9
radio input "true"
click at [385, 245] on button "SUBMIT" at bounding box center [386, 237] width 73 height 17
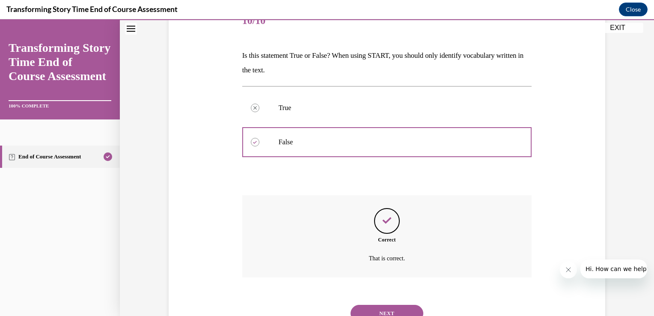
scroll to position [150, 0]
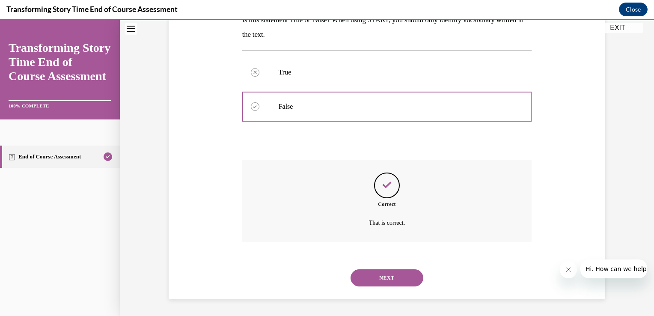
click at [373, 283] on button "NEXT" at bounding box center [386, 277] width 73 height 17
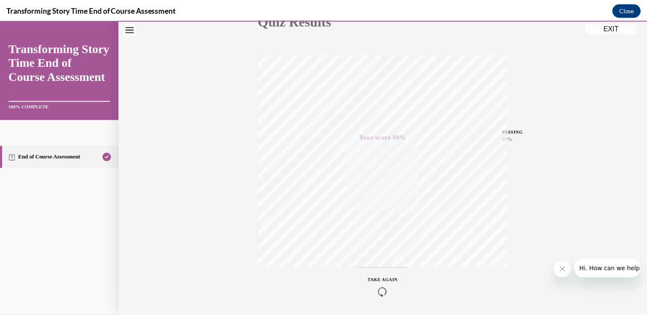
scroll to position [142, 0]
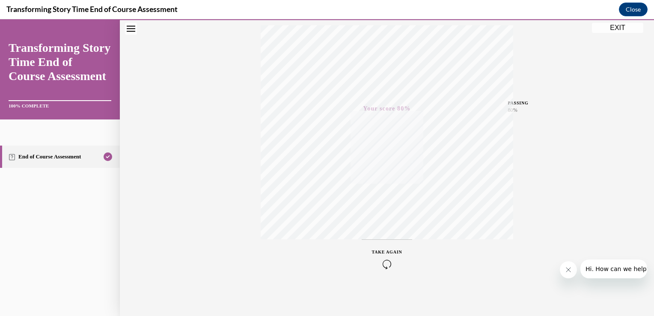
click at [618, 34] on div "Quiz Results PASSING 80% Your score 80% Passed PASSING 80% Your score Your scor…" at bounding box center [387, 111] width 534 height 412
click at [633, 14] on button "Close" at bounding box center [633, 10] width 29 height 14
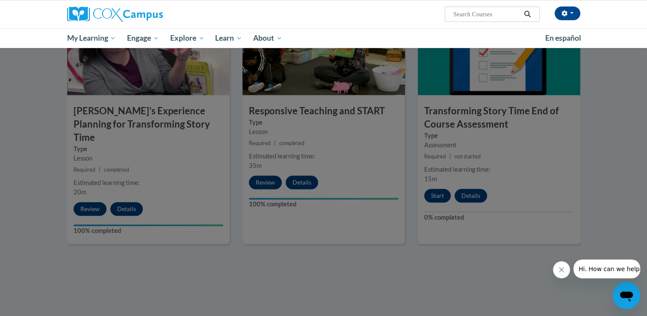
click at [430, 267] on div at bounding box center [323, 158] width 647 height 316
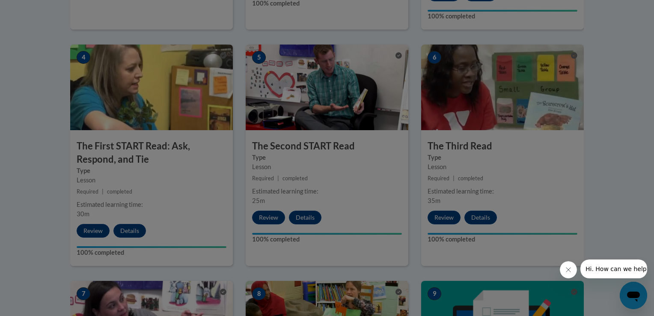
scroll to position [382, 0]
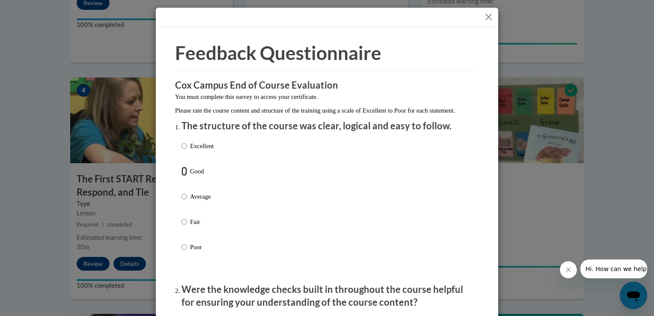
click at [181, 176] on input "Good" at bounding box center [184, 170] width 6 height 9
radio input "true"
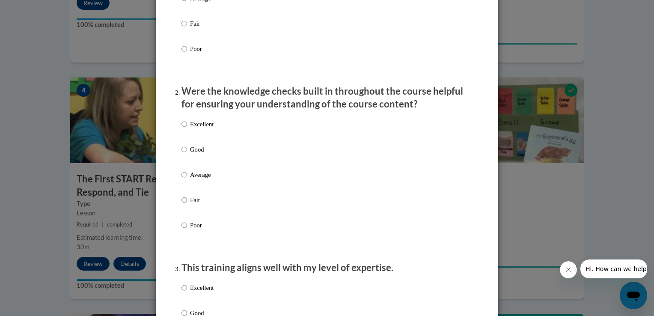
scroll to position [209, 0]
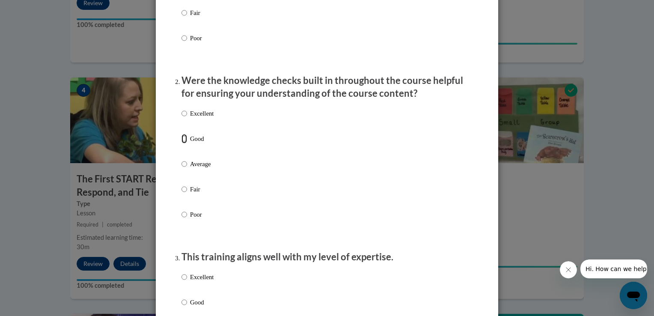
click at [181, 143] on input "Good" at bounding box center [184, 138] width 6 height 9
radio input "true"
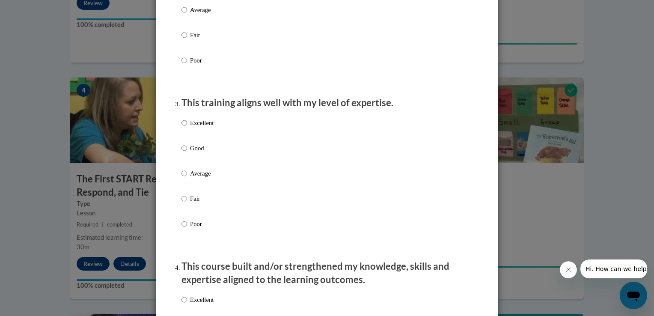
scroll to position [364, 0]
click at [181, 151] on input "Good" at bounding box center [184, 146] width 6 height 9
radio input "true"
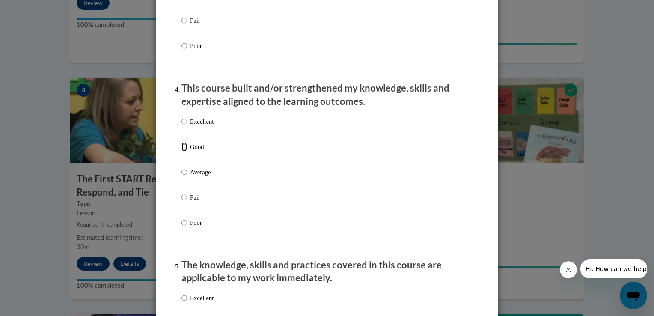
click at [181, 151] on input "Good" at bounding box center [184, 146] width 6 height 9
radio input "true"
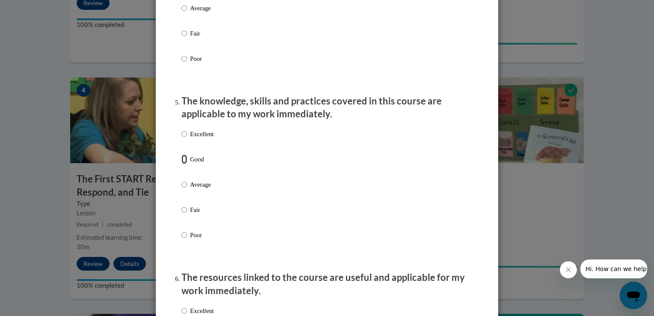
click at [181, 164] on input "Good" at bounding box center [184, 158] width 6 height 9
radio input "true"
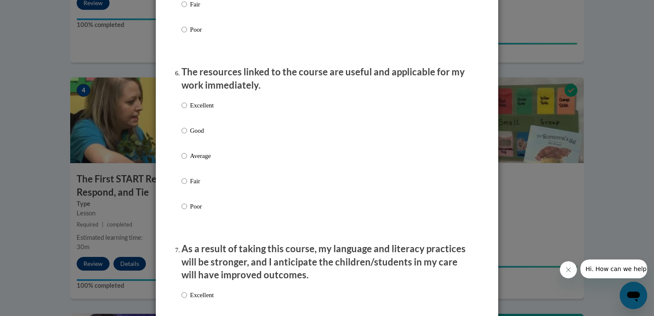
scroll to position [917, 0]
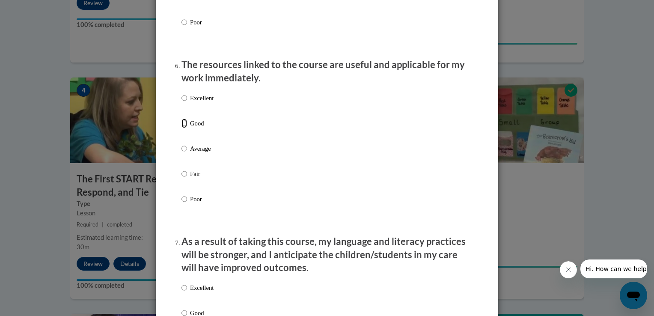
click at [181, 128] on input "Good" at bounding box center [184, 123] width 6 height 9
radio input "true"
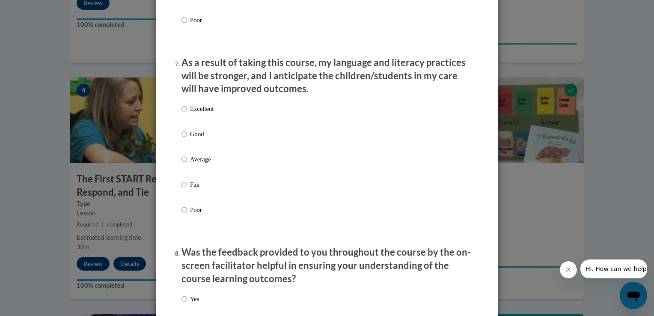
scroll to position [1103, 0]
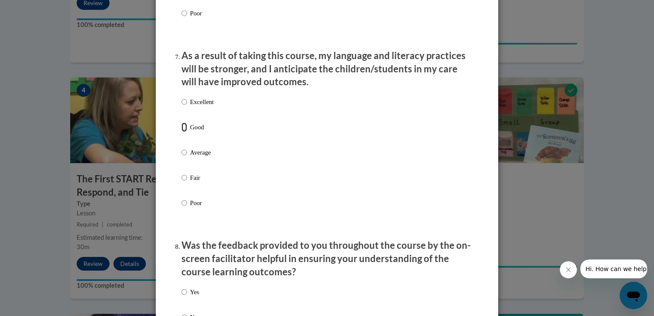
click at [181, 132] on input "Good" at bounding box center [184, 126] width 6 height 9
radio input "true"
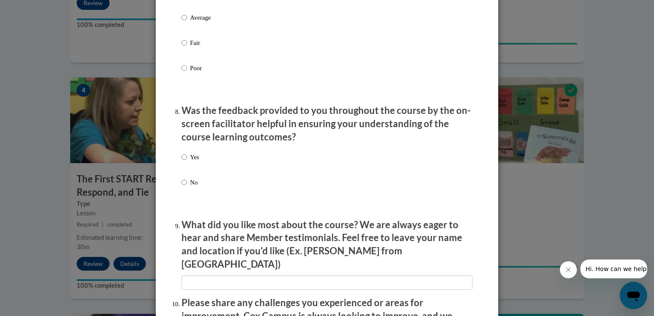
scroll to position [1242, 0]
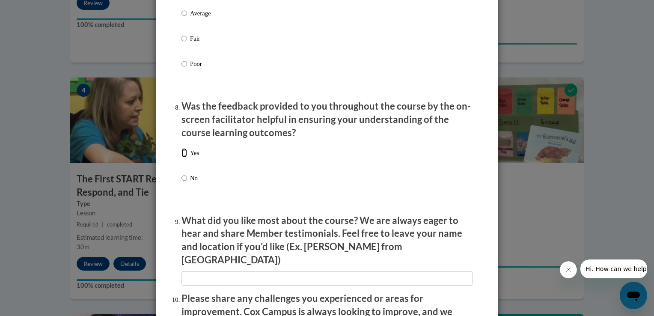
click at [181, 157] on input "Yes" at bounding box center [184, 152] width 6 height 9
radio input "true"
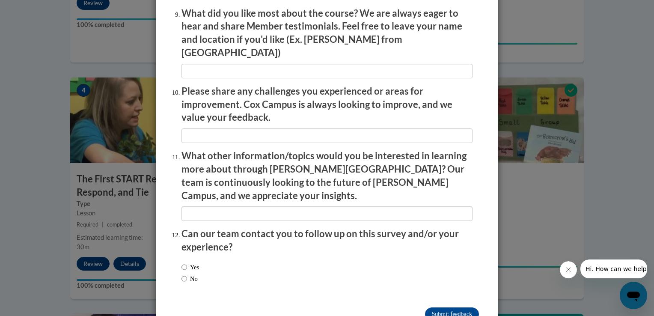
scroll to position [1466, 0]
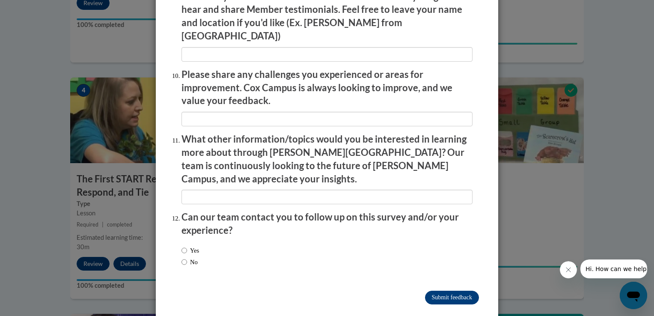
click at [461, 291] on input "Submit feedback" at bounding box center [452, 298] width 54 height 14
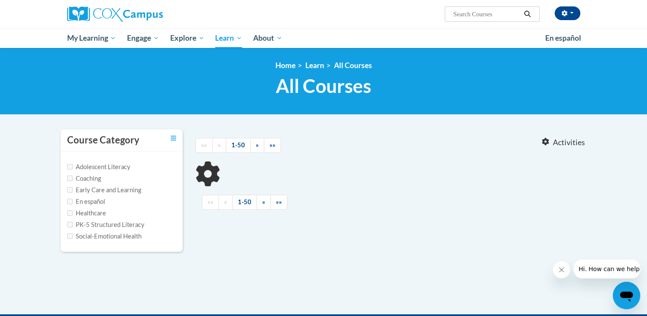
type input "data-driven"
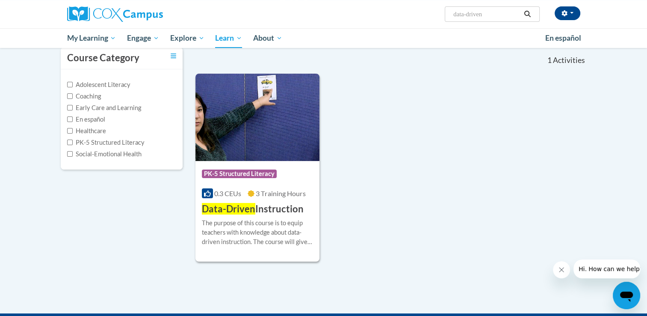
scroll to position [83, 0]
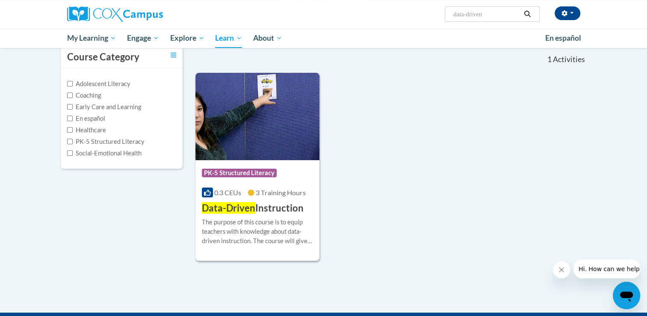
click at [269, 217] on div "The purpose of this course is to equip teachers with knowledge about data-drive…" at bounding box center [258, 231] width 112 height 28
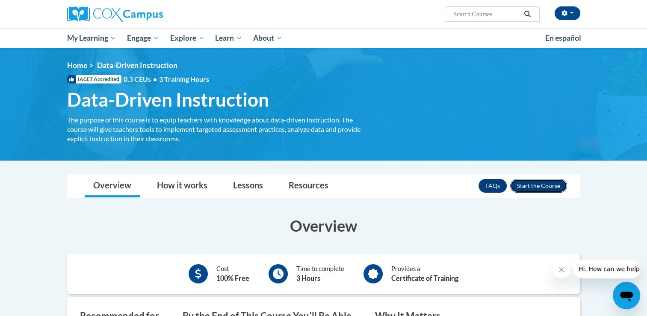
click at [539, 186] on button "Enroll" at bounding box center [539, 186] width 57 height 14
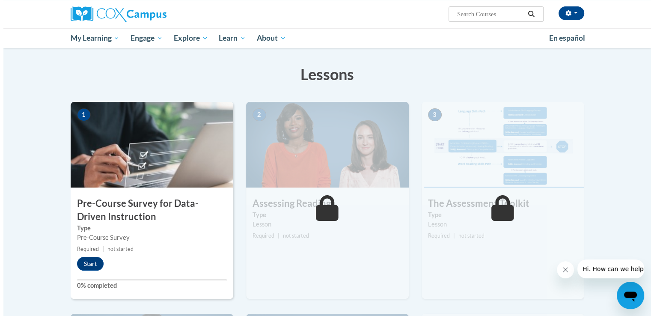
scroll to position [101, 0]
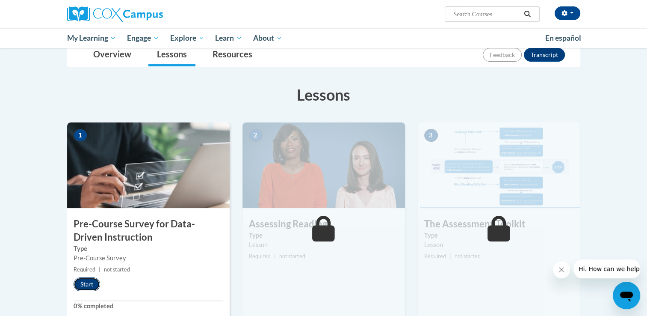
click at [92, 281] on button "Start" at bounding box center [87, 284] width 27 height 14
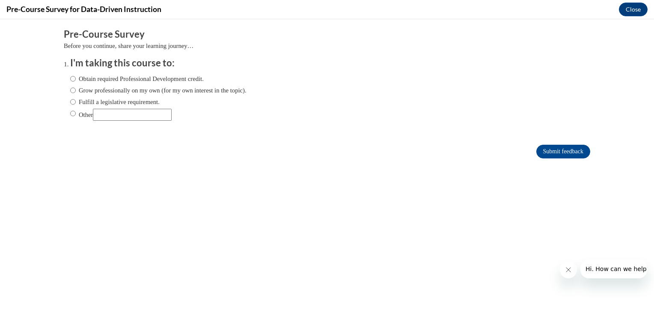
scroll to position [0, 0]
click at [80, 89] on label "Grow professionally on my own (for my own interest in the topic)." at bounding box center [158, 90] width 176 height 9
click at [76, 89] on input "Grow professionally on my own (for my own interest in the topic)." at bounding box center [73, 90] width 6 height 9
radio input "true"
click at [70, 75] on input "Obtain required Professional Development credit." at bounding box center [73, 78] width 6 height 9
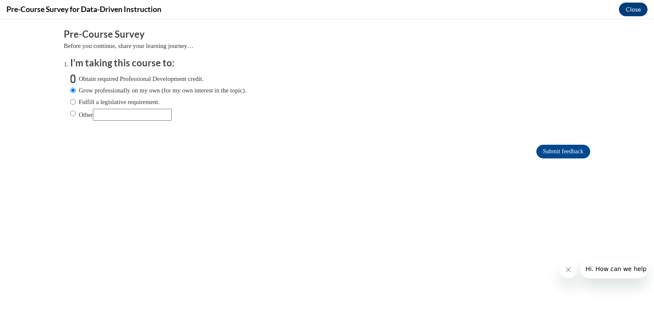
radio input "true"
click at [560, 150] on input "Submit feedback" at bounding box center [563, 152] width 54 height 14
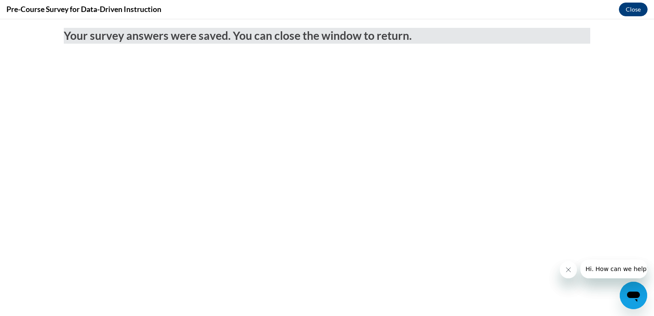
click at [628, 13] on button "Close" at bounding box center [633, 10] width 29 height 14
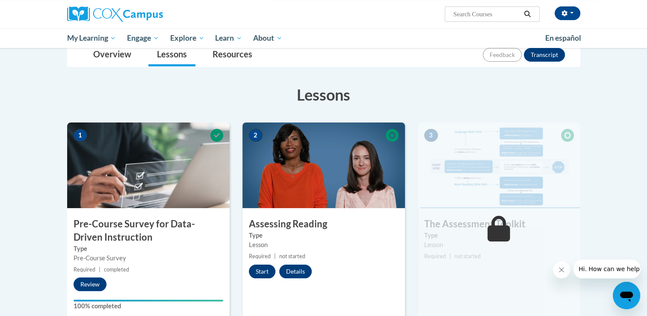
click at [262, 270] on button "Start" at bounding box center [262, 271] width 27 height 14
